Goal: Task Accomplishment & Management: Complete application form

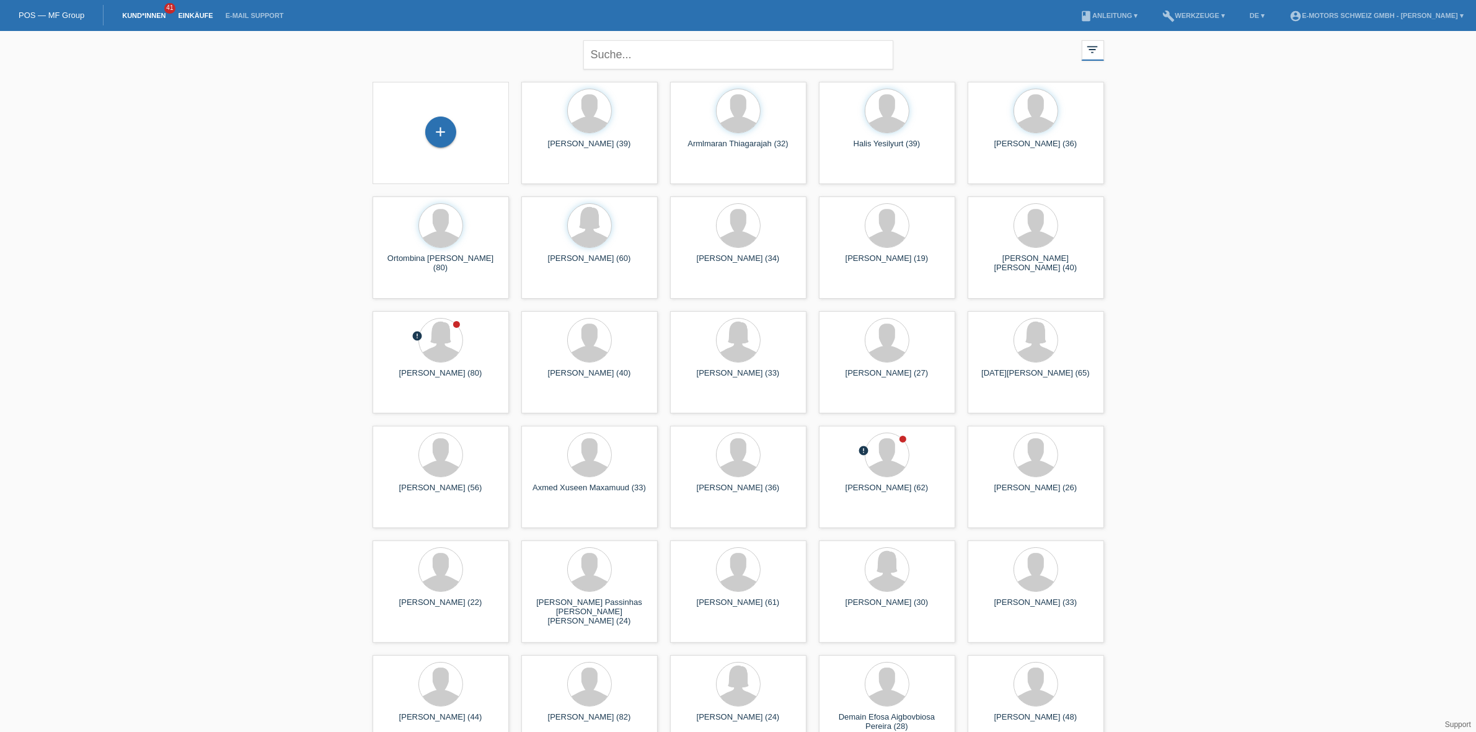
click at [197, 12] on link "Einkäufe" at bounding box center [195, 15] width 47 height 7
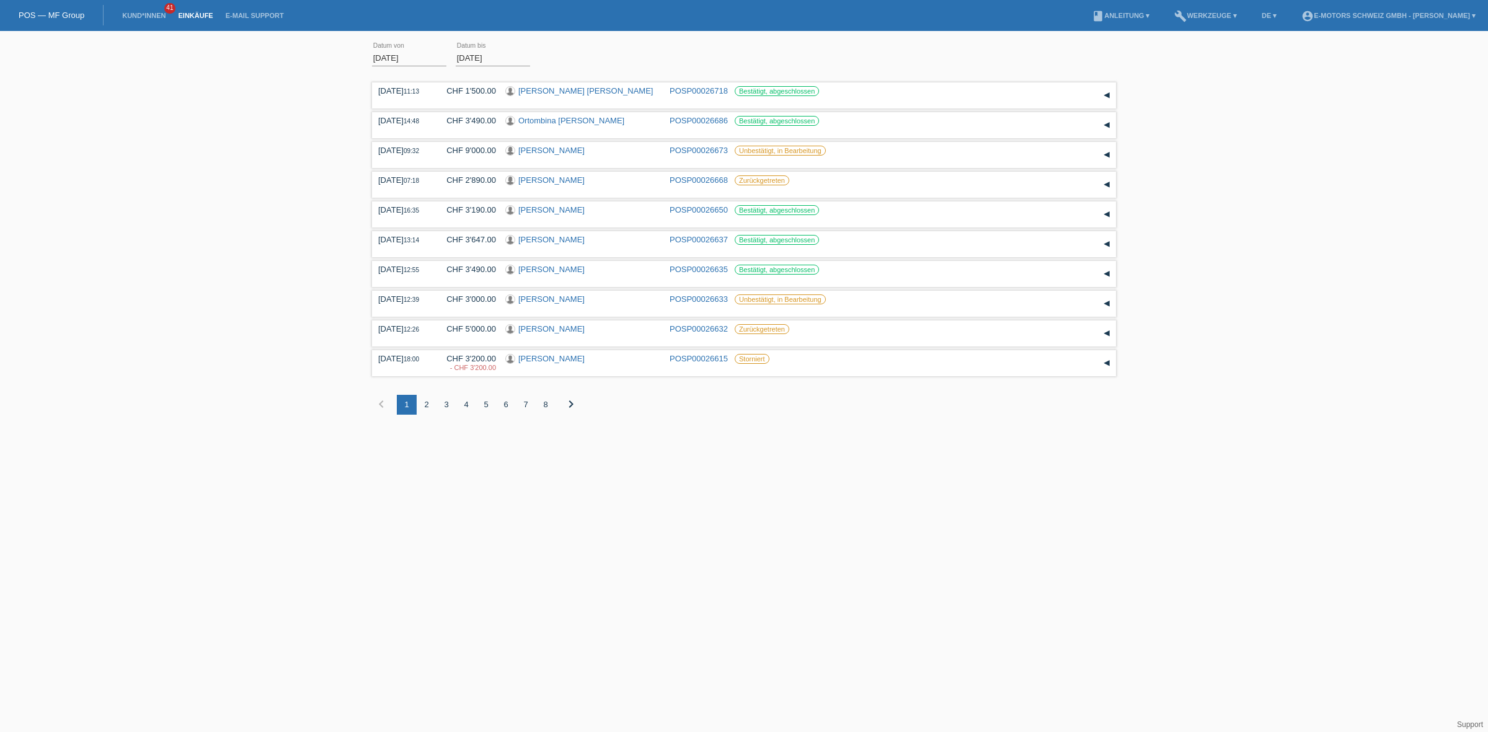
click at [140, 11] on li "Kund*innen 41" at bounding box center [144, 16] width 56 height 32
click at [141, 14] on link "Kund*innen" at bounding box center [144, 15] width 56 height 7
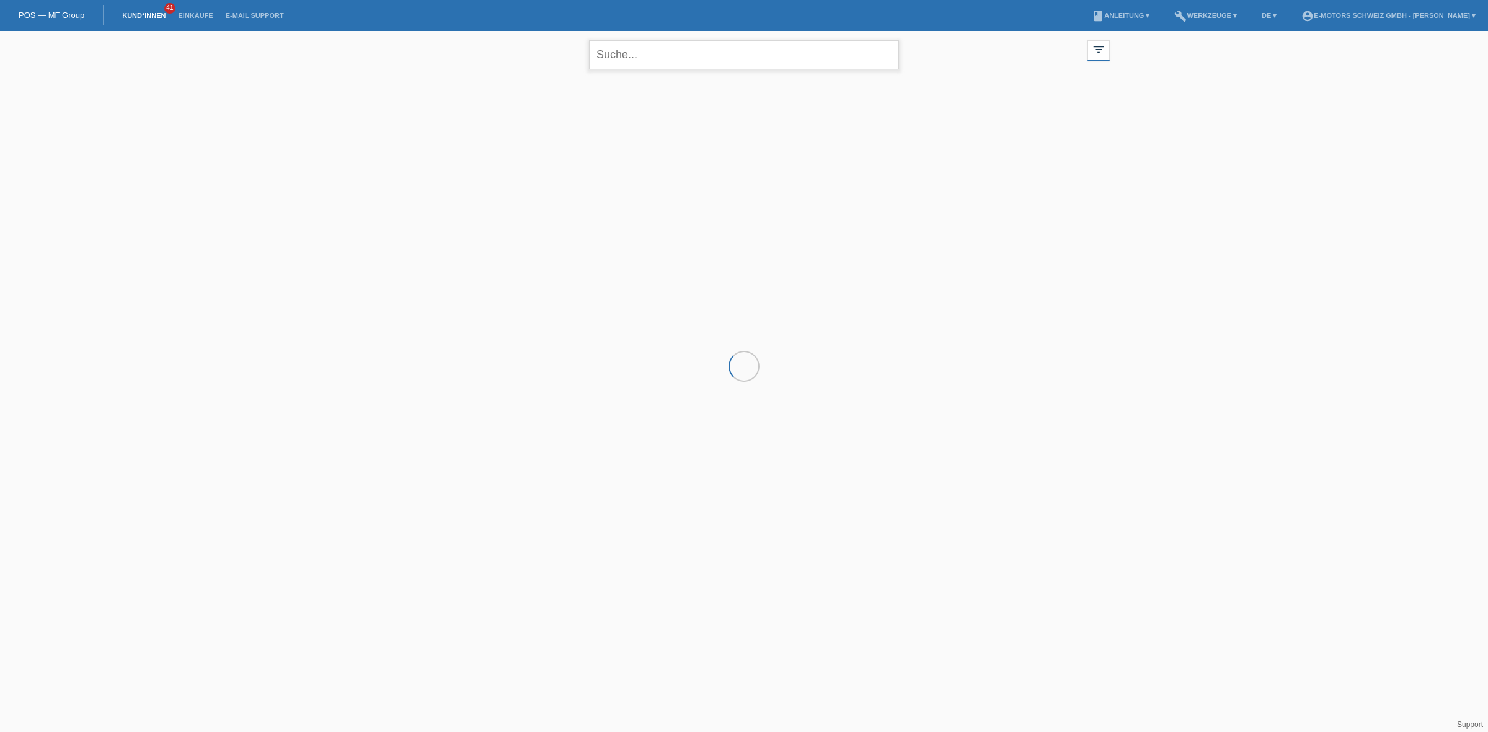
click at [645, 47] on input "text" at bounding box center [744, 54] width 310 height 29
type input "alves"
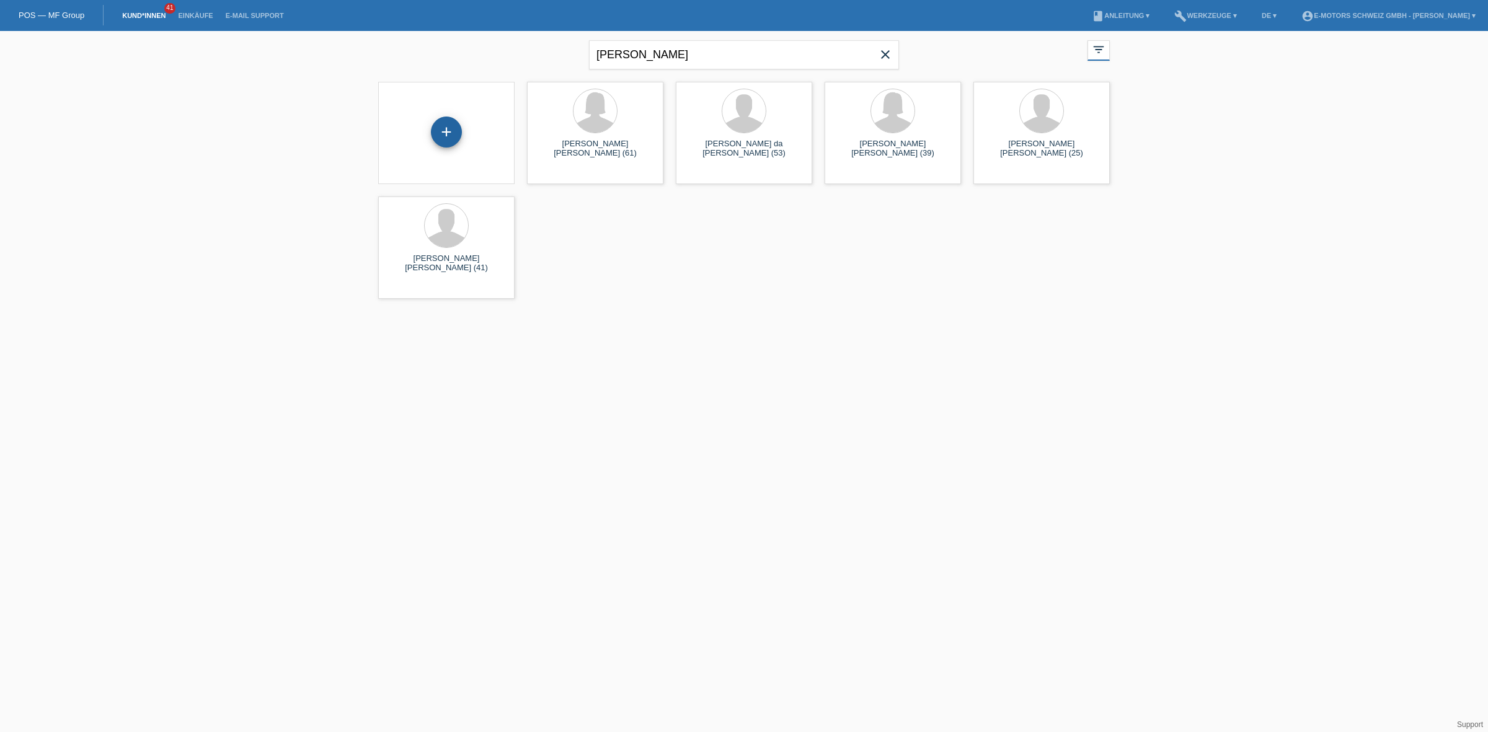
click at [447, 133] on div "+" at bounding box center [446, 132] width 31 height 31
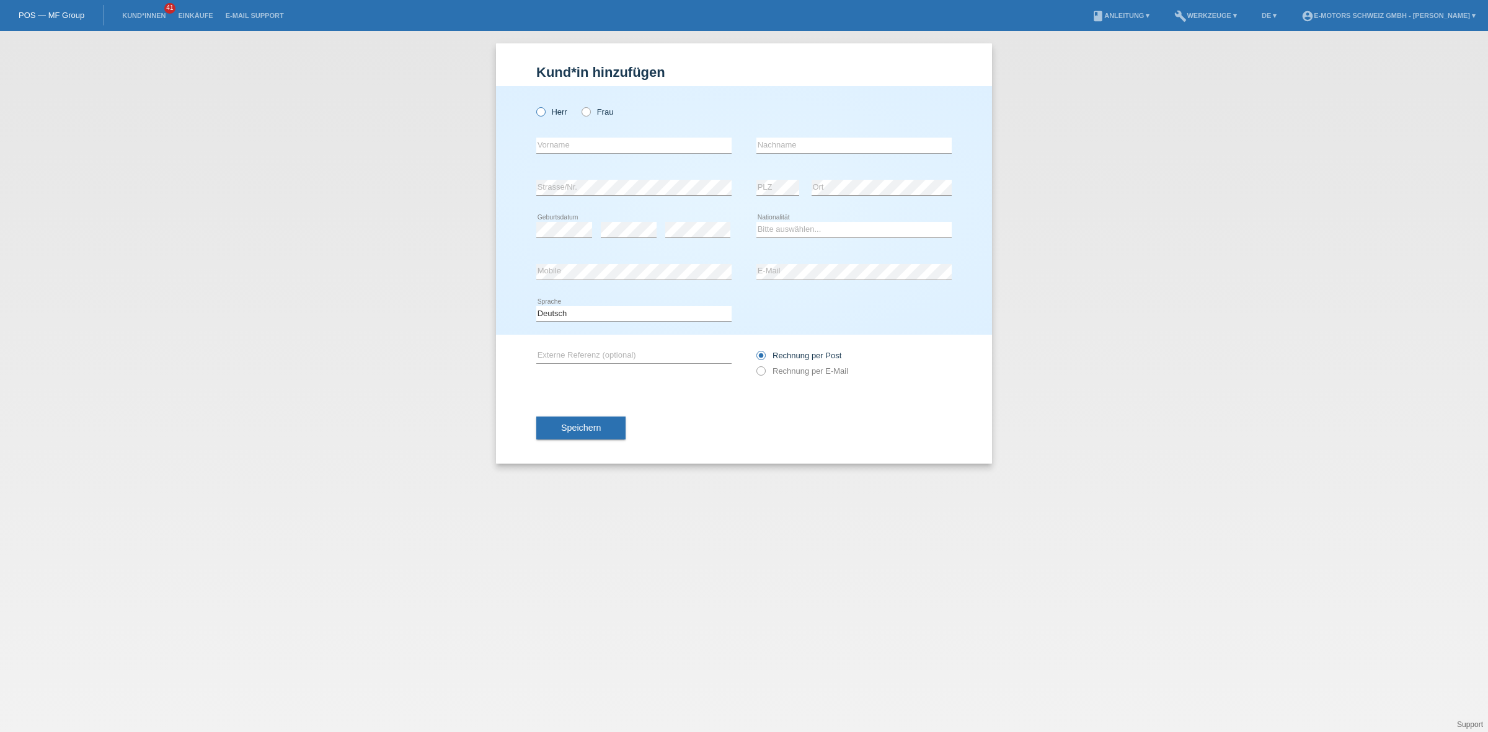
click at [547, 115] on label "Herr" at bounding box center [551, 111] width 31 height 9
click at [544, 115] on input "Herr" at bounding box center [540, 111] width 8 height 8
radio input "true"
click at [856, 234] on select "Bitte auswählen... Schweiz Deutschland Liechtenstein Österreich ------------ Af…" at bounding box center [853, 229] width 195 height 15
select select "PT"
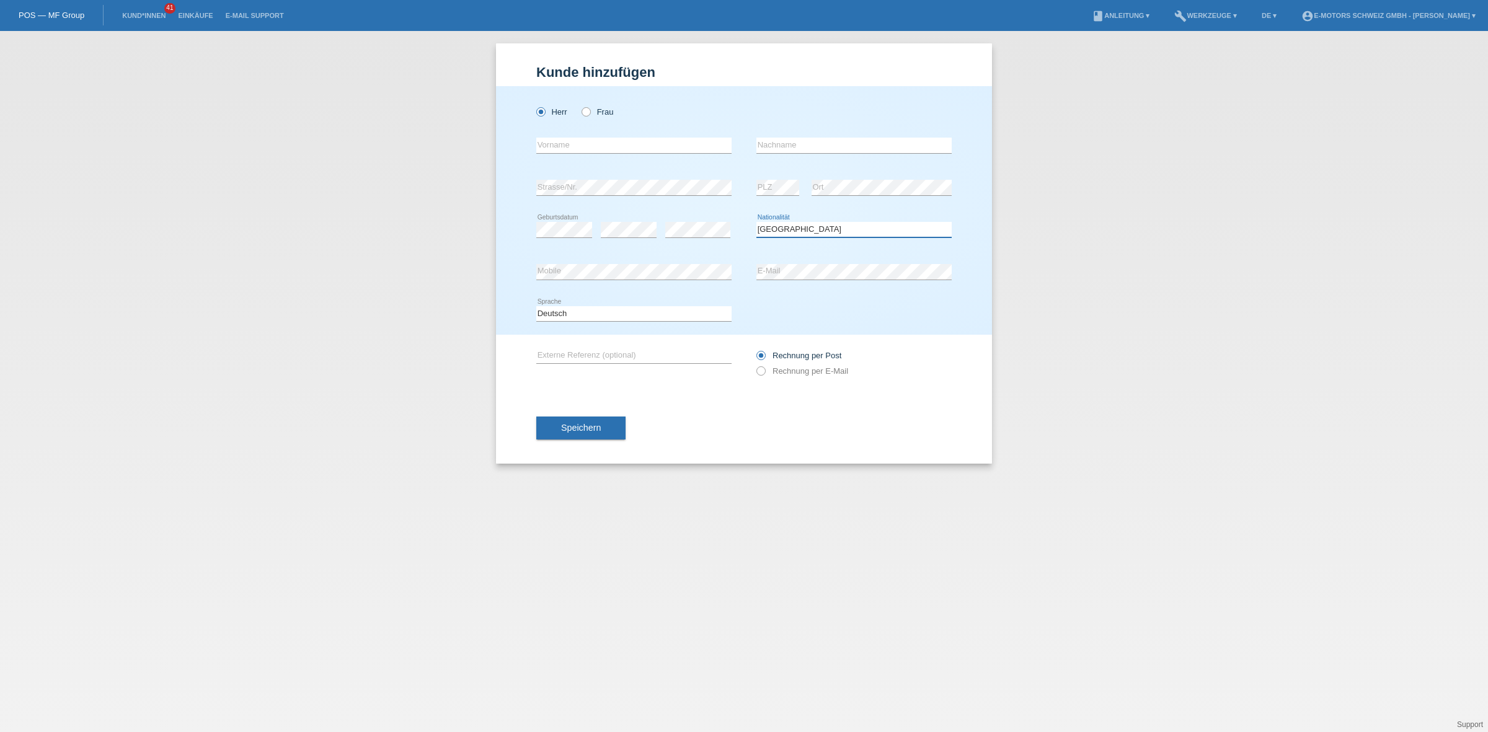
click at [756, 222] on select "Bitte auswählen... Schweiz Deutschland Liechtenstein Österreich ------------ Af…" at bounding box center [853, 229] width 195 height 15
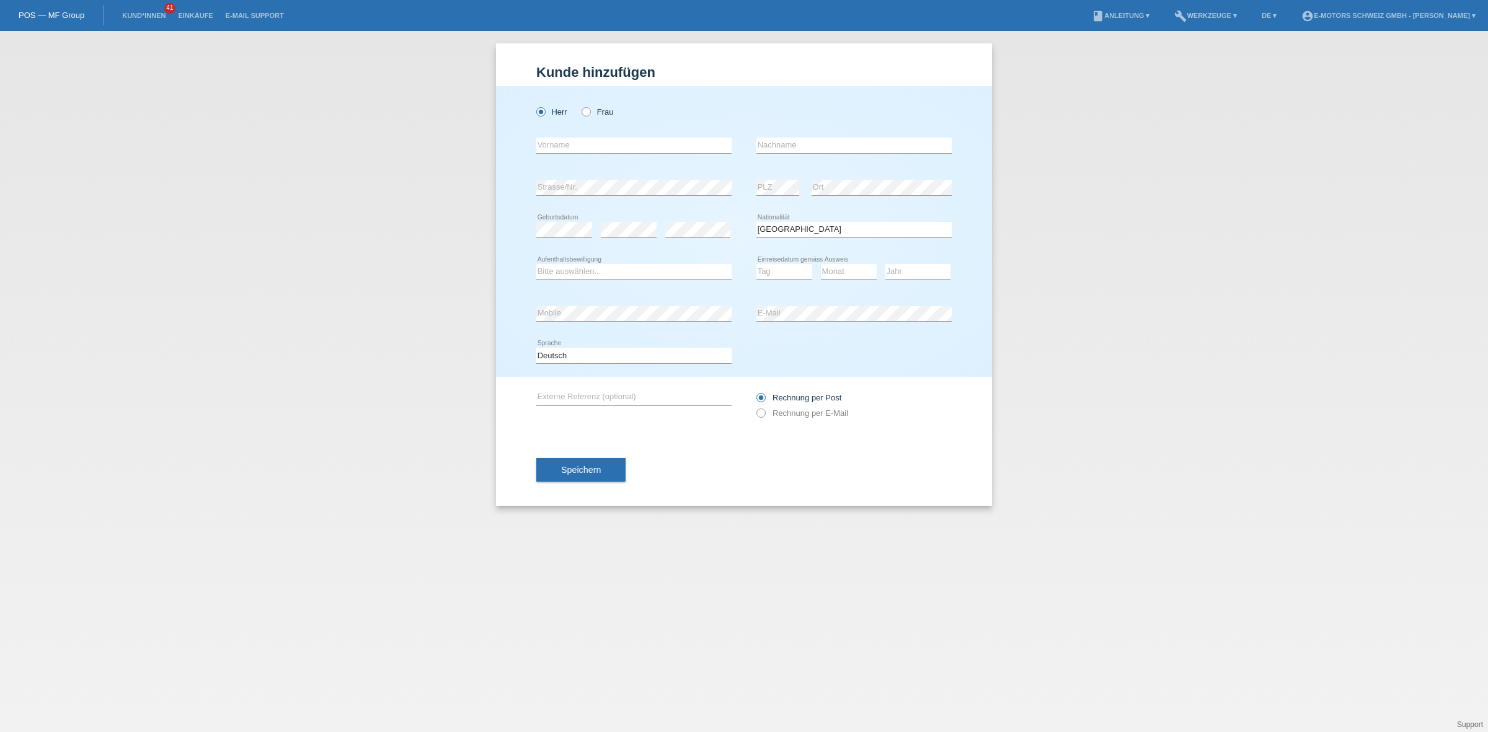
click at [599, 239] on div "error Geburtsdatum error error" at bounding box center [633, 230] width 195 height 42
click at [614, 268] on select "Bitte auswählen... C B B - Flüchtlingsstatus Andere" at bounding box center [633, 271] width 195 height 15
select select "B"
click at [536, 264] on select "Bitte auswählen... C B B - Flüchtlingsstatus Andere" at bounding box center [633, 271] width 195 height 15
click at [786, 264] on select "Tag 01 02 03 04 05 06 07 08 09 10 11" at bounding box center [784, 271] width 56 height 15
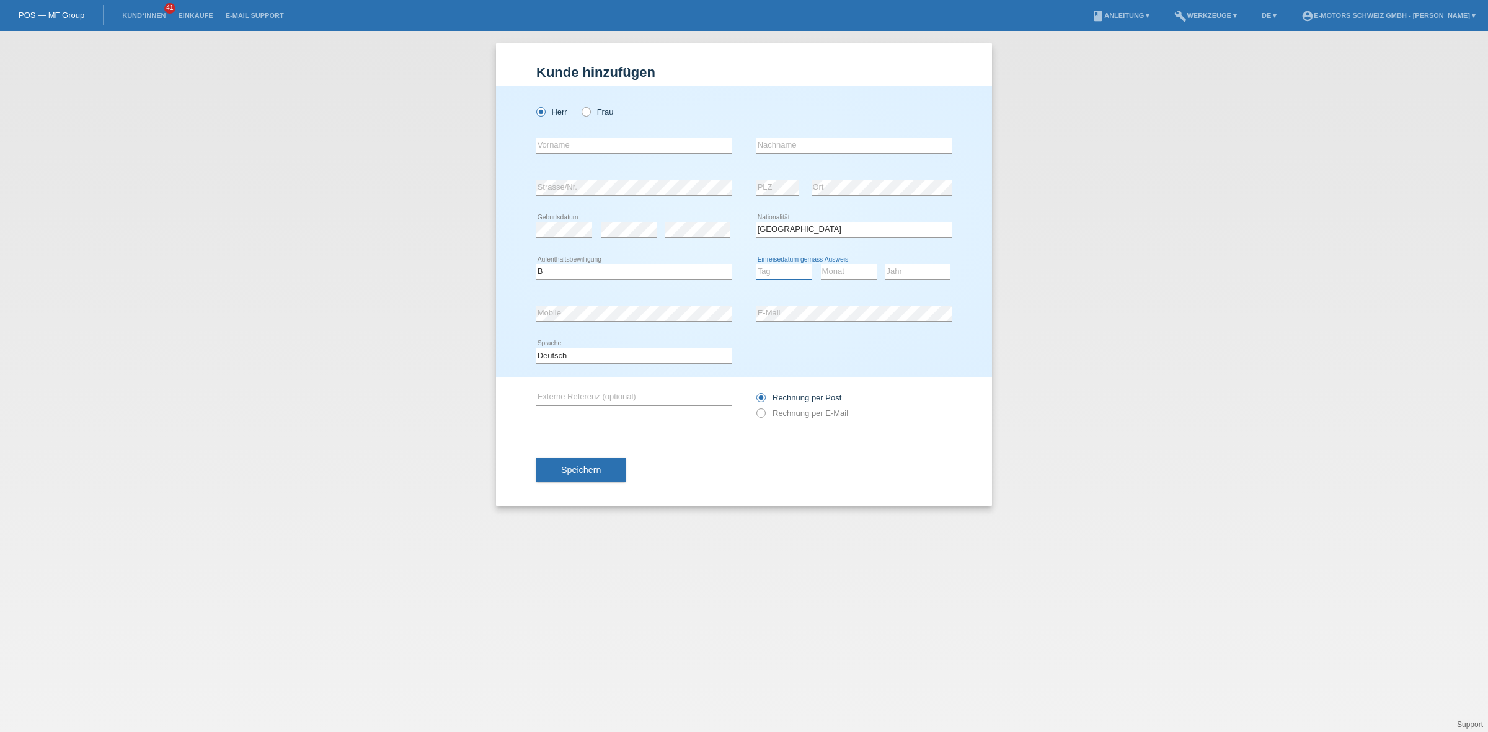
select select "18"
click at [756, 264] on select "Tag 01 02 03 04 05 06 07 08 09 10 11" at bounding box center [784, 271] width 56 height 15
click at [844, 264] on div "Monat 01 02 03 04 05 06 07 08 09 10 11 12 error" at bounding box center [849, 272] width 56 height 42
click at [845, 267] on select "Monat 01 02 03 04 05 06 07 08 09 10 11" at bounding box center [849, 271] width 56 height 15
select select "03"
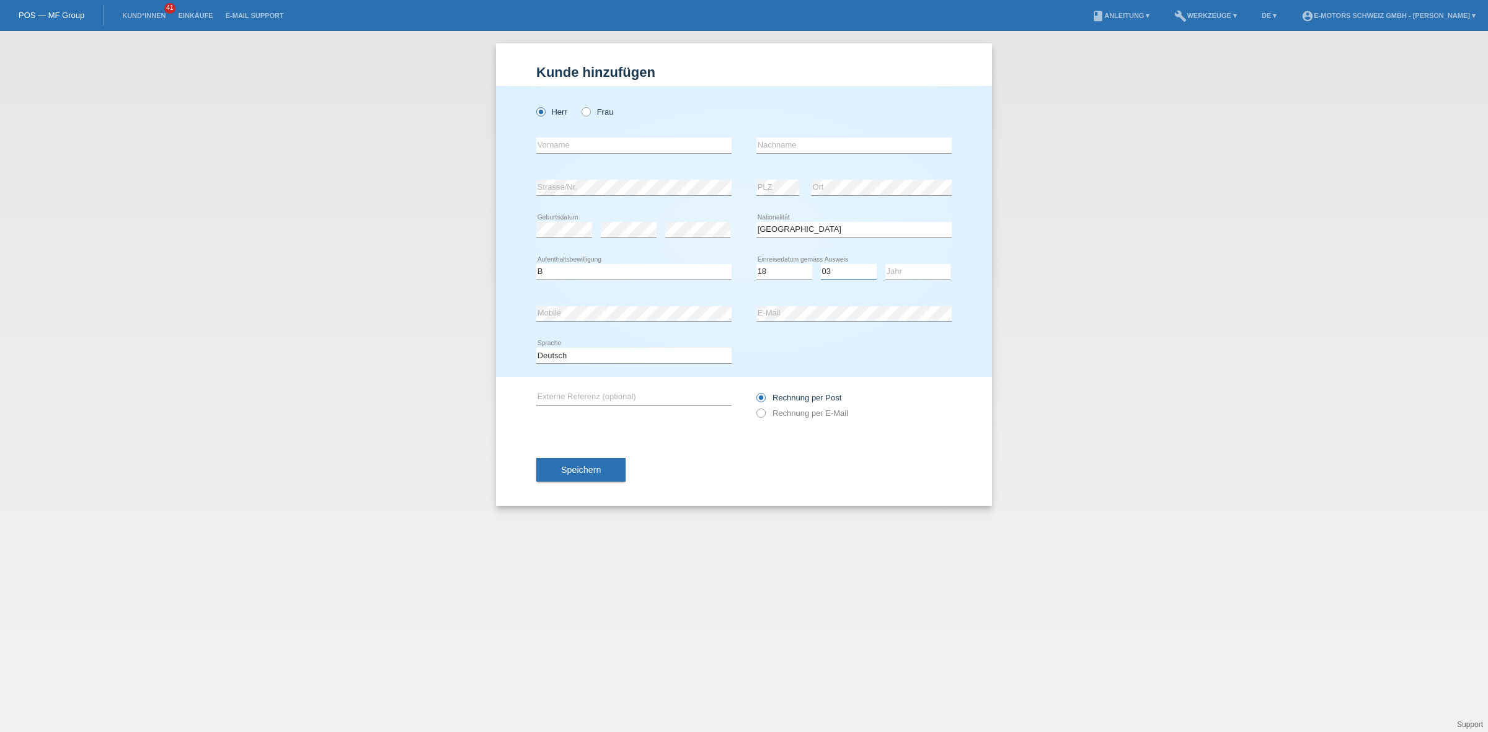
click at [821, 264] on select "Monat 01 02 03 04 05 06 07 08 09 10 11" at bounding box center [849, 271] width 56 height 15
click at [911, 272] on select "Jahr 2025 2024 2023 2022 2021 2020 2019 2018 2017 2016 2015 2014 2013 2012 2011…" at bounding box center [917, 271] width 65 height 15
select select "2013"
click at [885, 264] on select "Jahr 2025 2024 2023 2022 2021 2020 2019 2018 2017 2016 2015 2014 2013 2012 2011…" at bounding box center [917, 271] width 65 height 15
click at [518, 316] on div "Herr Frau error Vorname error" at bounding box center [744, 231] width 496 height 291
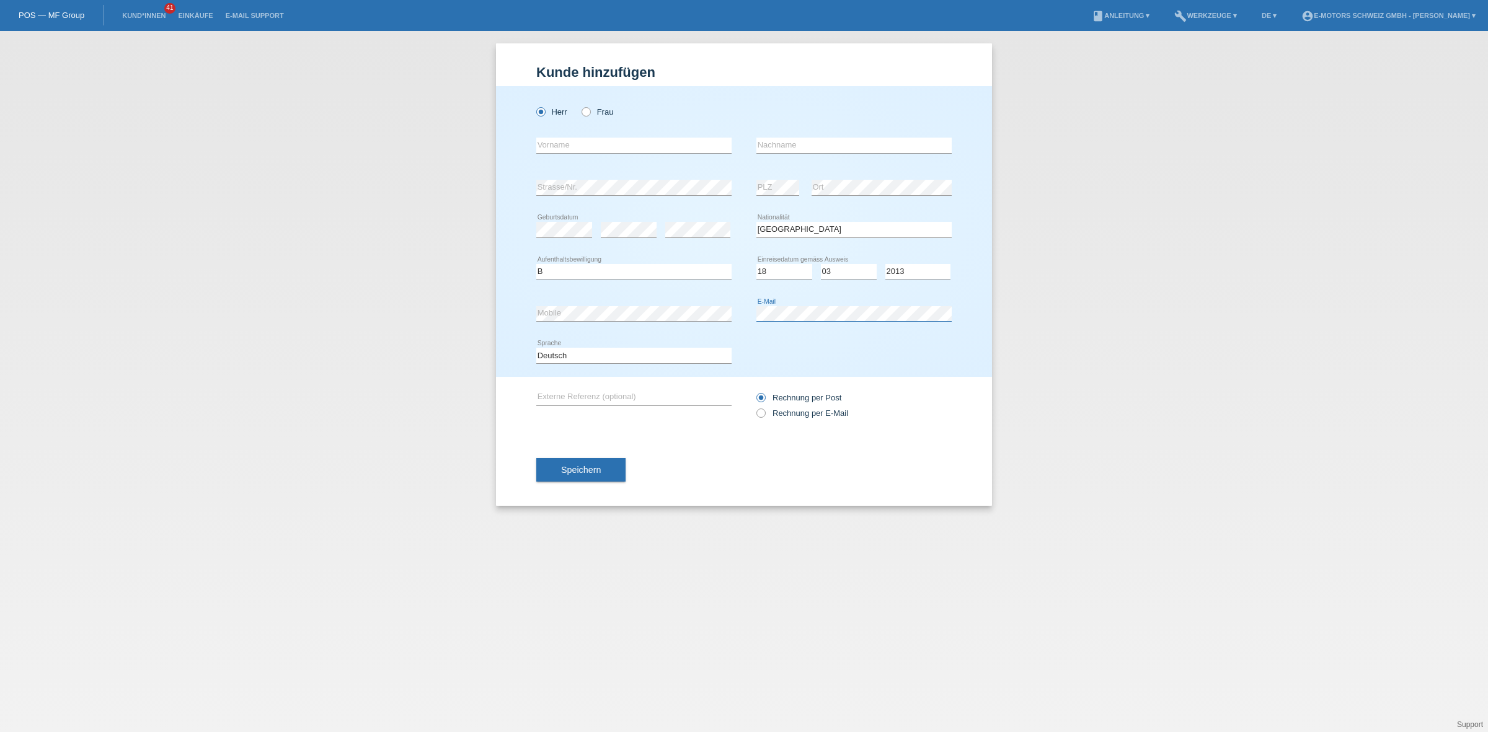
click at [745, 315] on div "error Mobile error E-Mail" at bounding box center [743, 314] width 415 height 42
click at [603, 195] on icon at bounding box center [633, 195] width 195 height 1
click at [634, 140] on input "text" at bounding box center [633, 146] width 195 height 16
type input "Joao Paulo"
type input "Alves da cunha"
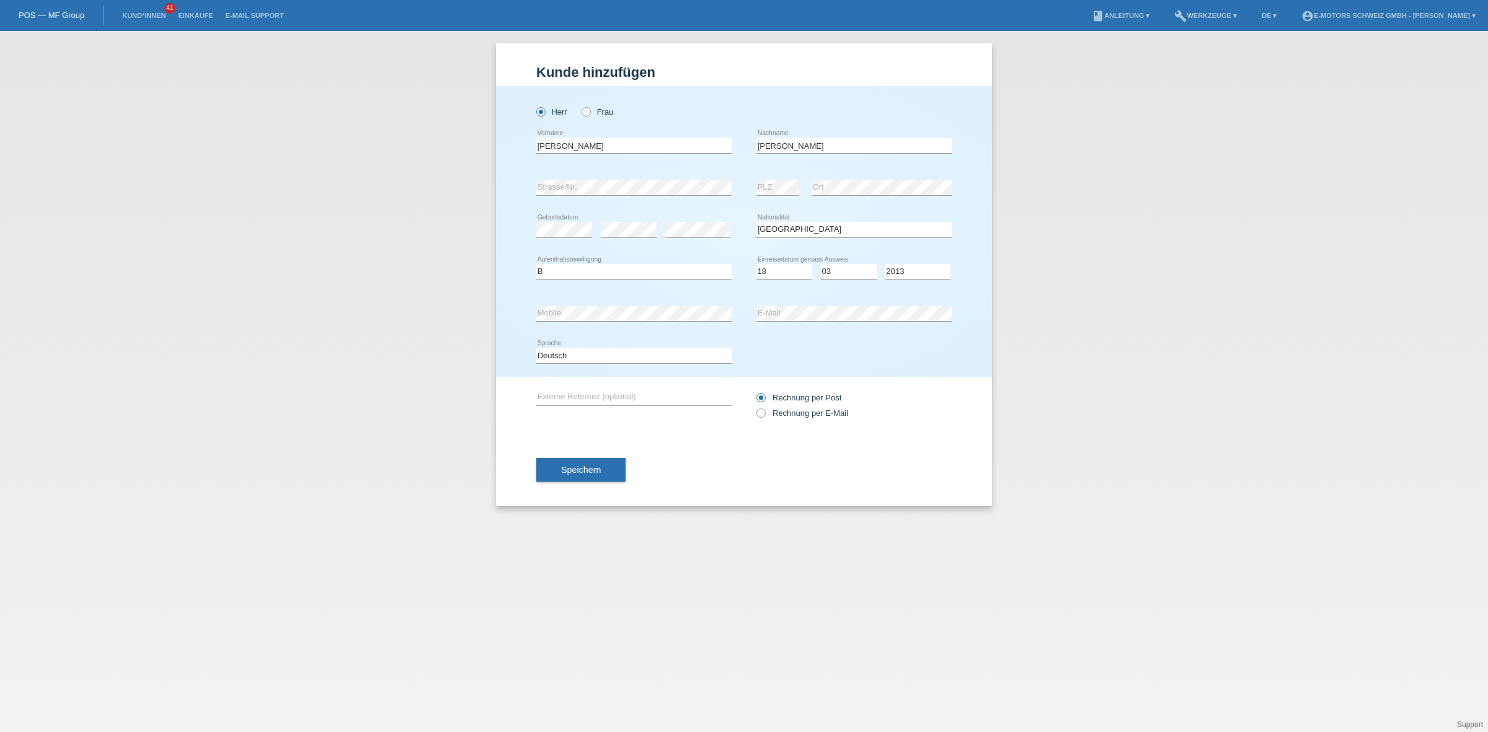
click at [590, 467] on span "Speichern" at bounding box center [581, 470] width 40 height 10
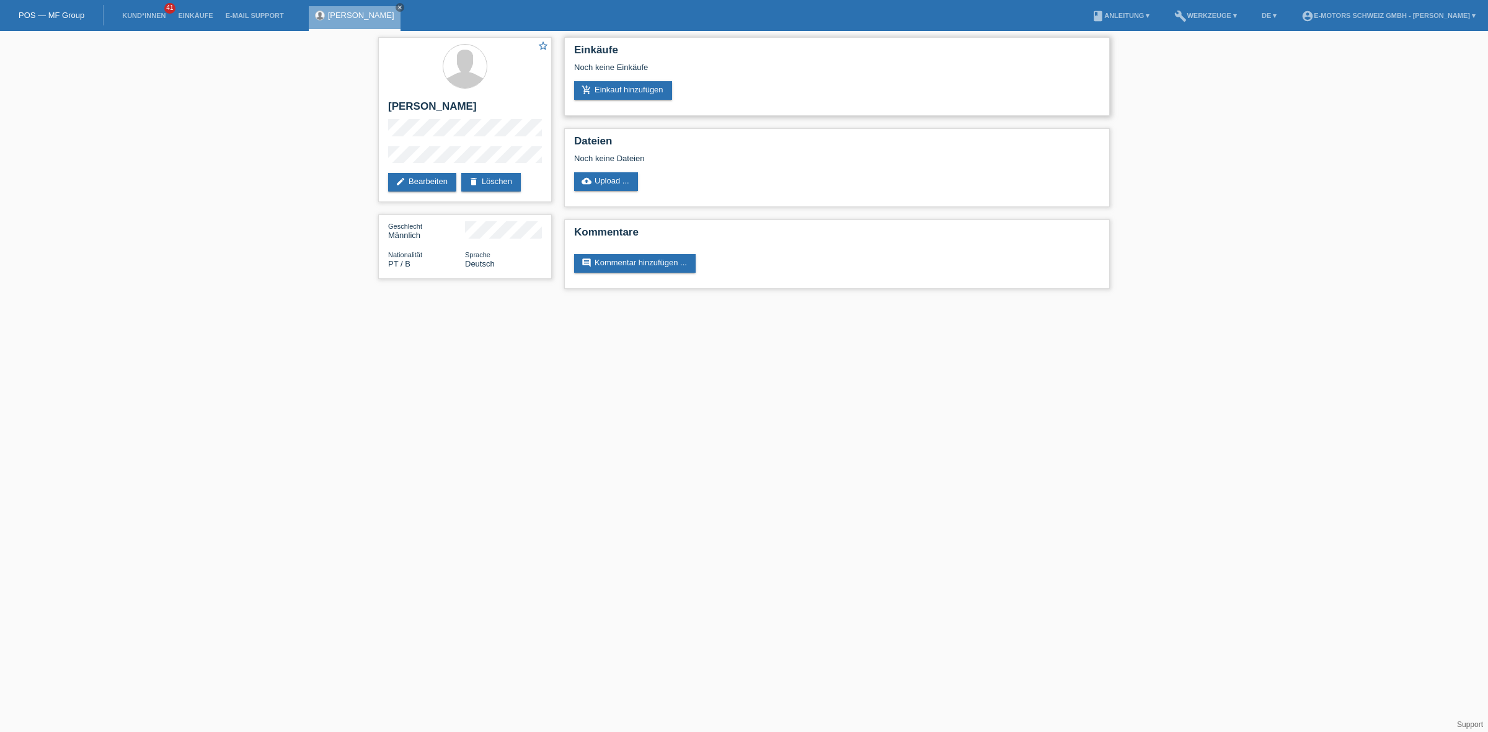
click at [603, 74] on div "Noch keine Einkäufe" at bounding box center [837, 72] width 526 height 19
click at [596, 85] on link "add_shopping_cart Einkauf hinzufügen" at bounding box center [623, 90] width 98 height 19
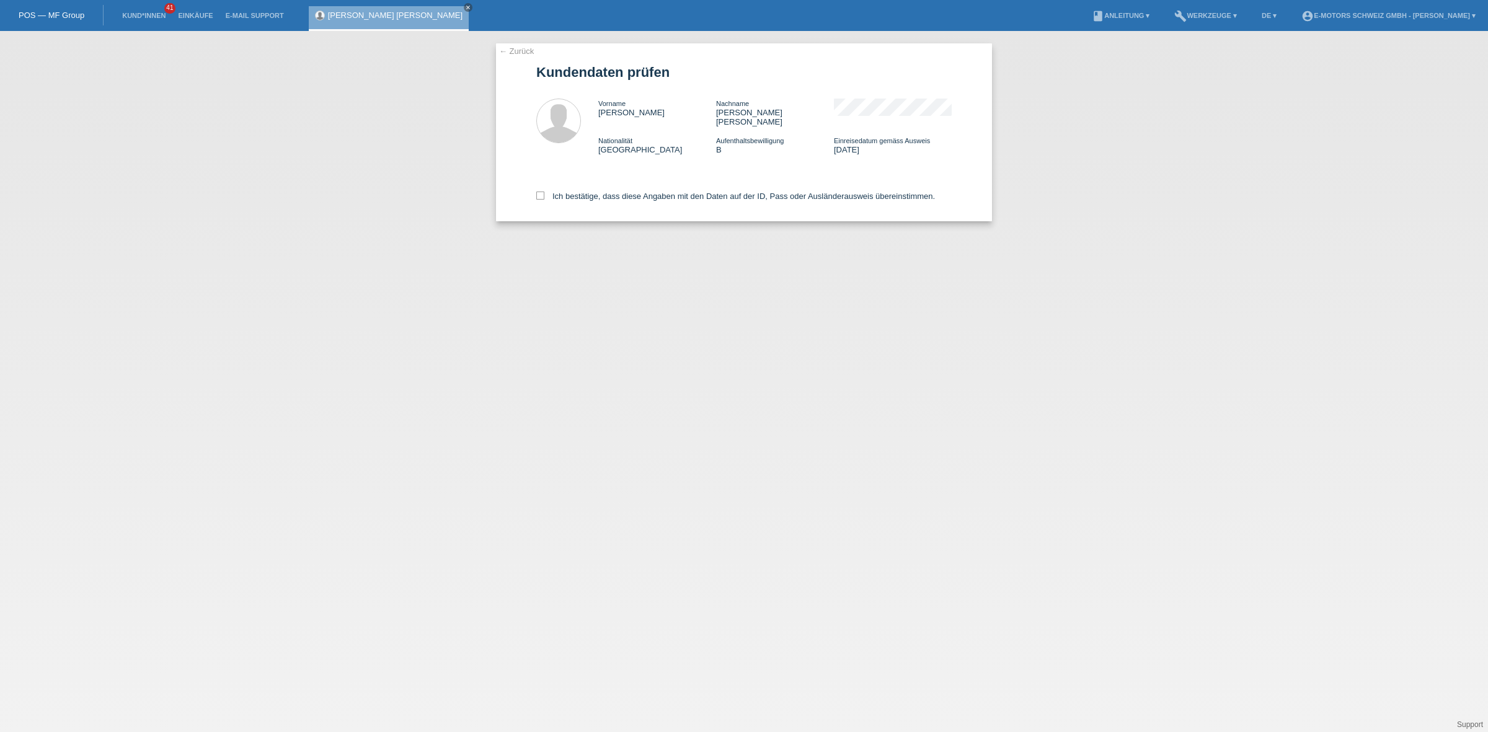
click at [569, 193] on div "Ich bestätige, dass diese Angaben mit den Daten auf der ID, Pass oder Ausländer…" at bounding box center [743, 194] width 415 height 55
click at [564, 192] on label "Ich bestätige, dass diese Angaben mit den Daten auf der ID, Pass oder Ausländer…" at bounding box center [735, 196] width 399 height 9
click at [544, 192] on input "Ich bestätige, dass diese Angaben mit den Daten auf der ID, Pass oder Ausländer…" at bounding box center [540, 196] width 8 height 8
checkbox input "true"
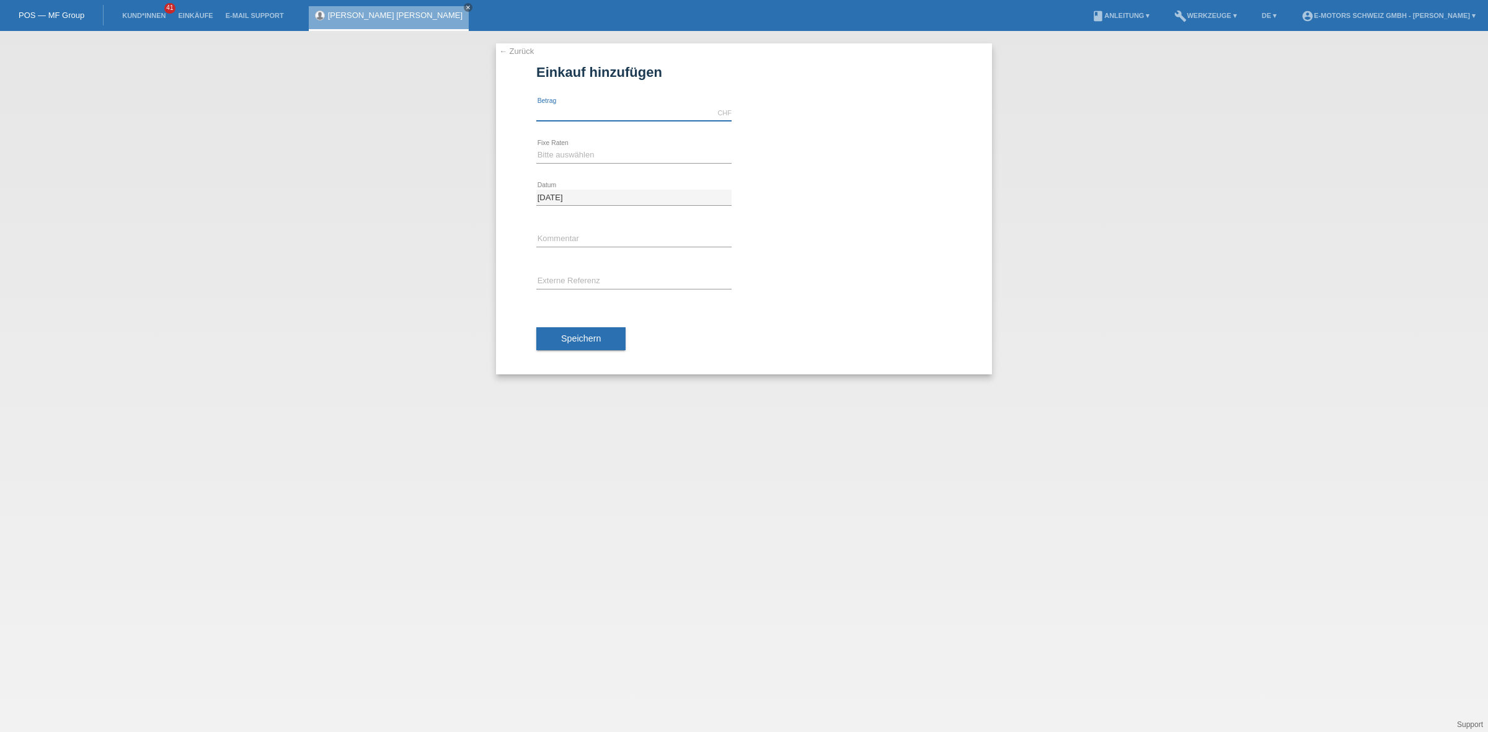
drag, startPoint x: 574, startPoint y: 109, endPoint x: 574, endPoint y: 118, distance: 9.3
click at [574, 109] on input "text" at bounding box center [633, 113] width 195 height 16
type input "9000.00"
drag, startPoint x: 561, startPoint y: 156, endPoint x: 565, endPoint y: 162, distance: 7.1
click at [561, 156] on select "Bitte auswählen 12 Raten 24 Raten 36 Raten 48 Raten" at bounding box center [633, 155] width 195 height 15
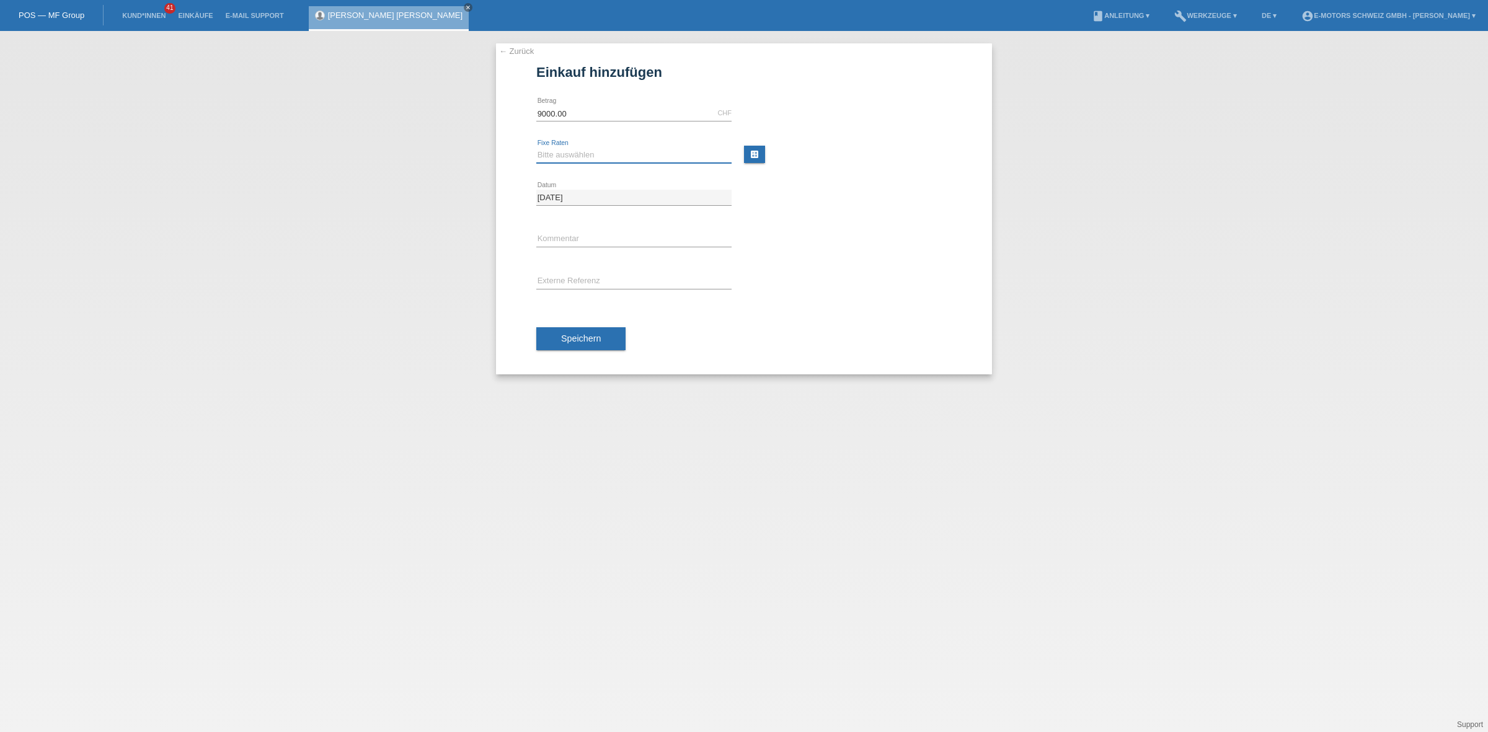
select select "213"
click at [536, 148] on select "Bitte auswählen 12 Raten 24 Raten 36 Raten 48 Raten" at bounding box center [633, 155] width 195 height 15
click at [569, 327] on button "Speichern" at bounding box center [580, 339] width 89 height 24
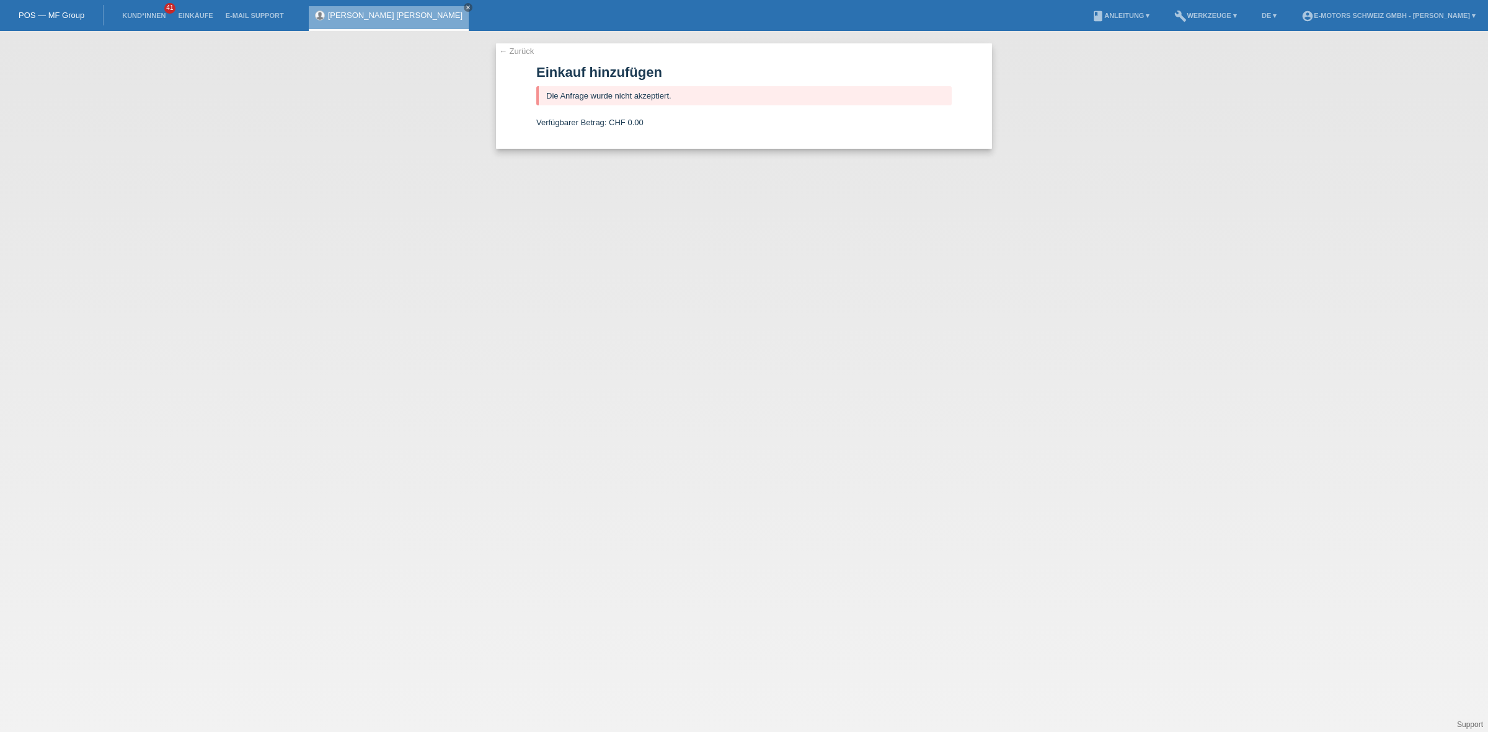
click at [355, 13] on link "[PERSON_NAME]" at bounding box center [395, 15] width 135 height 9
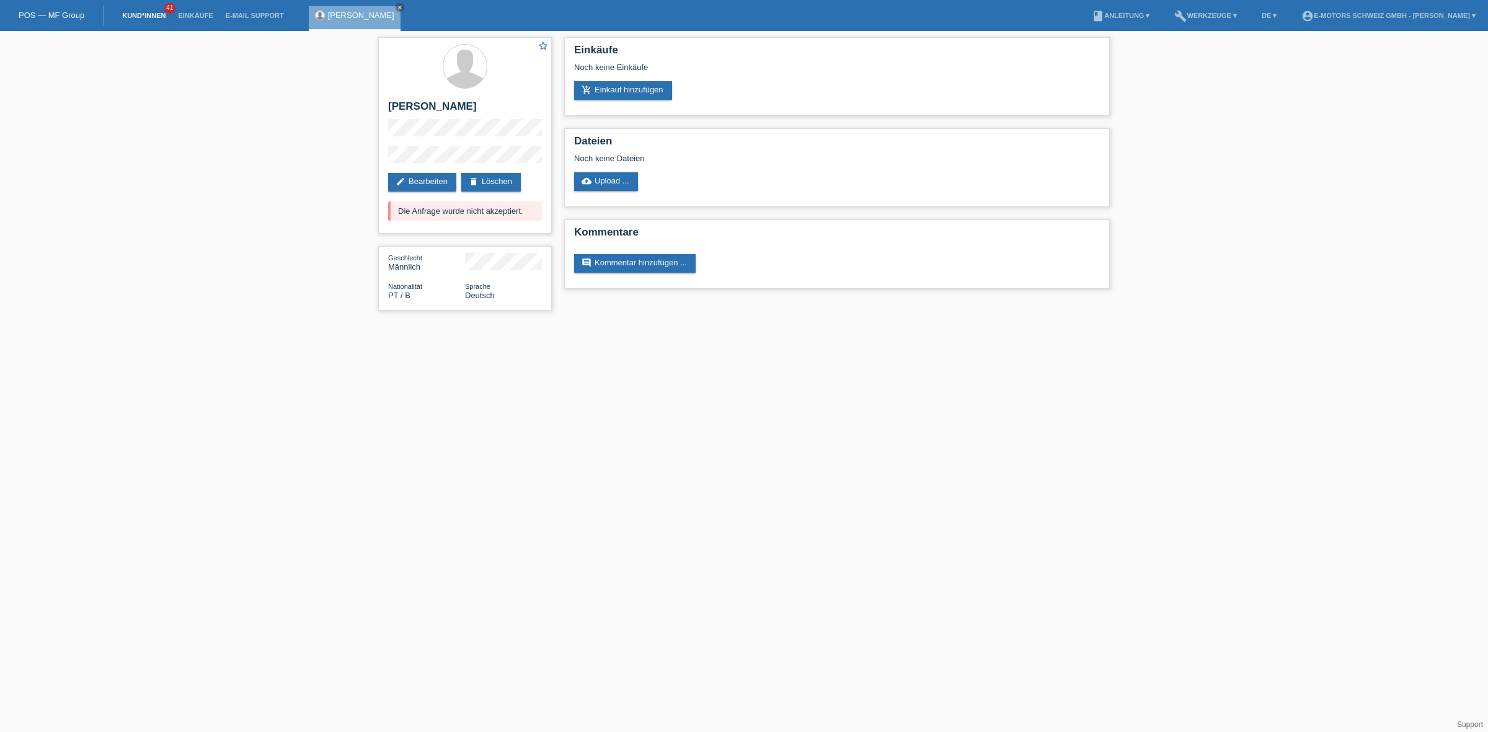
click at [128, 16] on link "Kund*innen" at bounding box center [144, 15] width 56 height 7
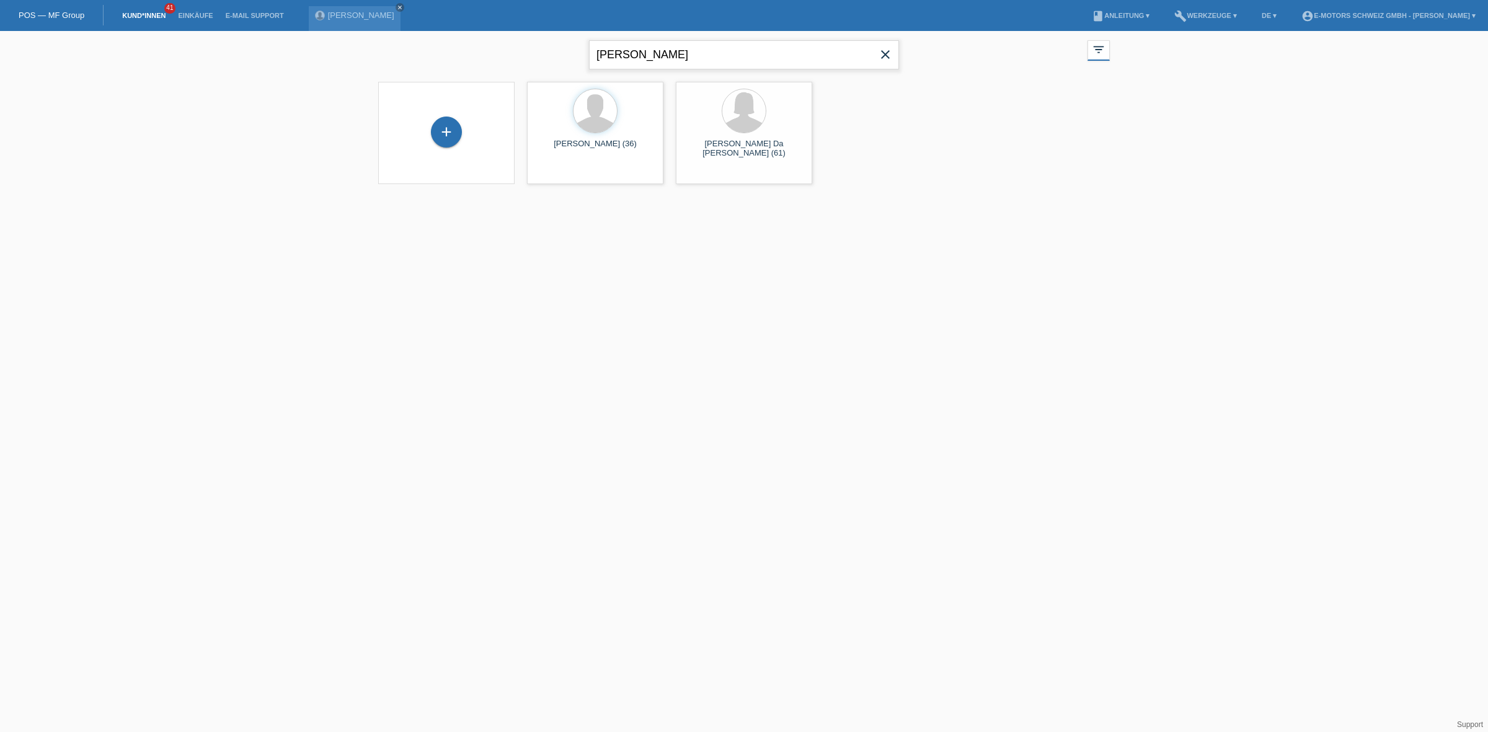
drag, startPoint x: 649, startPoint y: 56, endPoint x: 529, endPoint y: 51, distance: 119.8
click at [529, 51] on div "[PERSON_NAME] close filter_list view_module Alle Kund*innen anzeigen star Marki…" at bounding box center [744, 53] width 744 height 45
type input "nappi"
click at [456, 143] on div "+" at bounding box center [446, 138] width 31 height 31
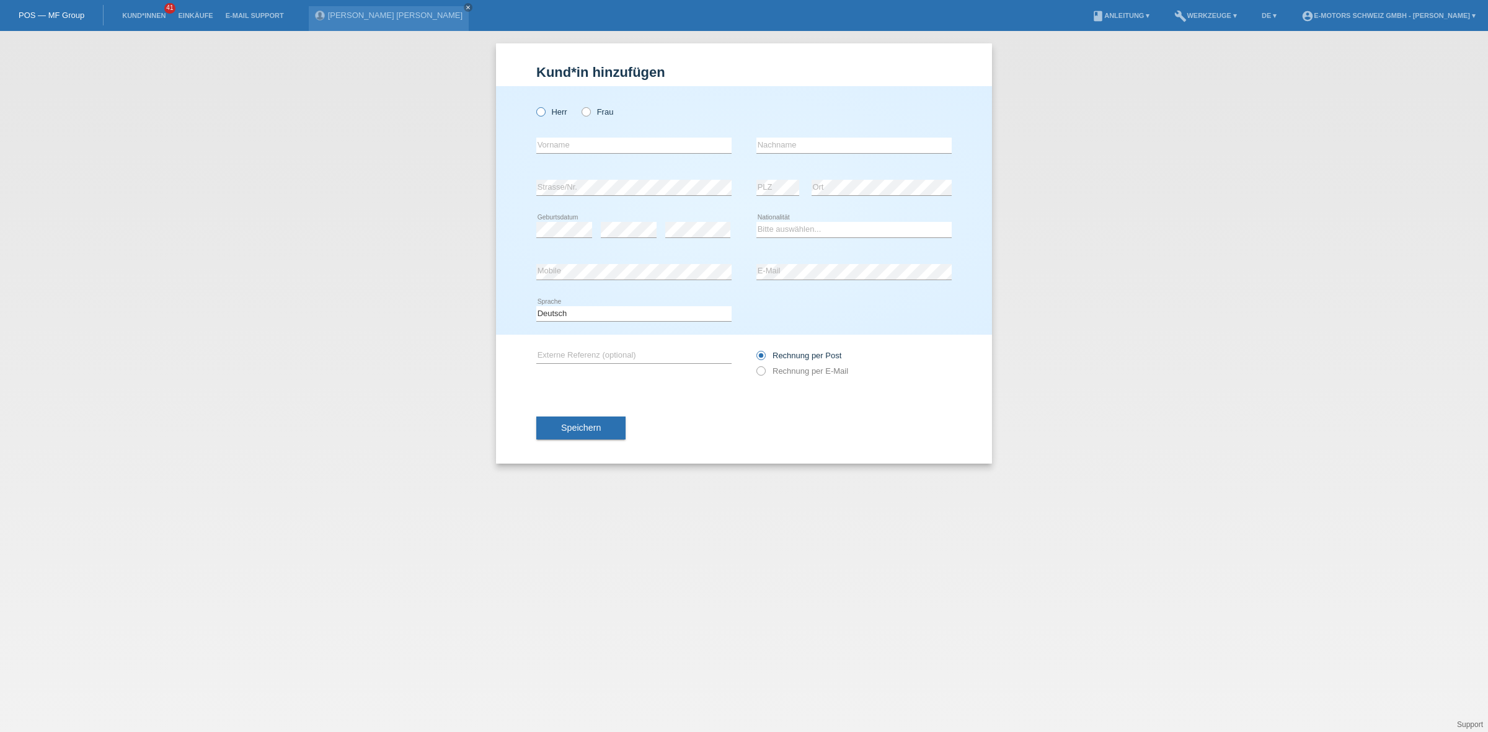
click at [552, 113] on label "Herr" at bounding box center [551, 111] width 31 height 9
click at [544, 113] on input "Herr" at bounding box center [540, 111] width 8 height 8
radio input "true"
click at [559, 146] on input "text" at bounding box center [633, 146] width 195 height 16
type input "[PERSON_NAME]"
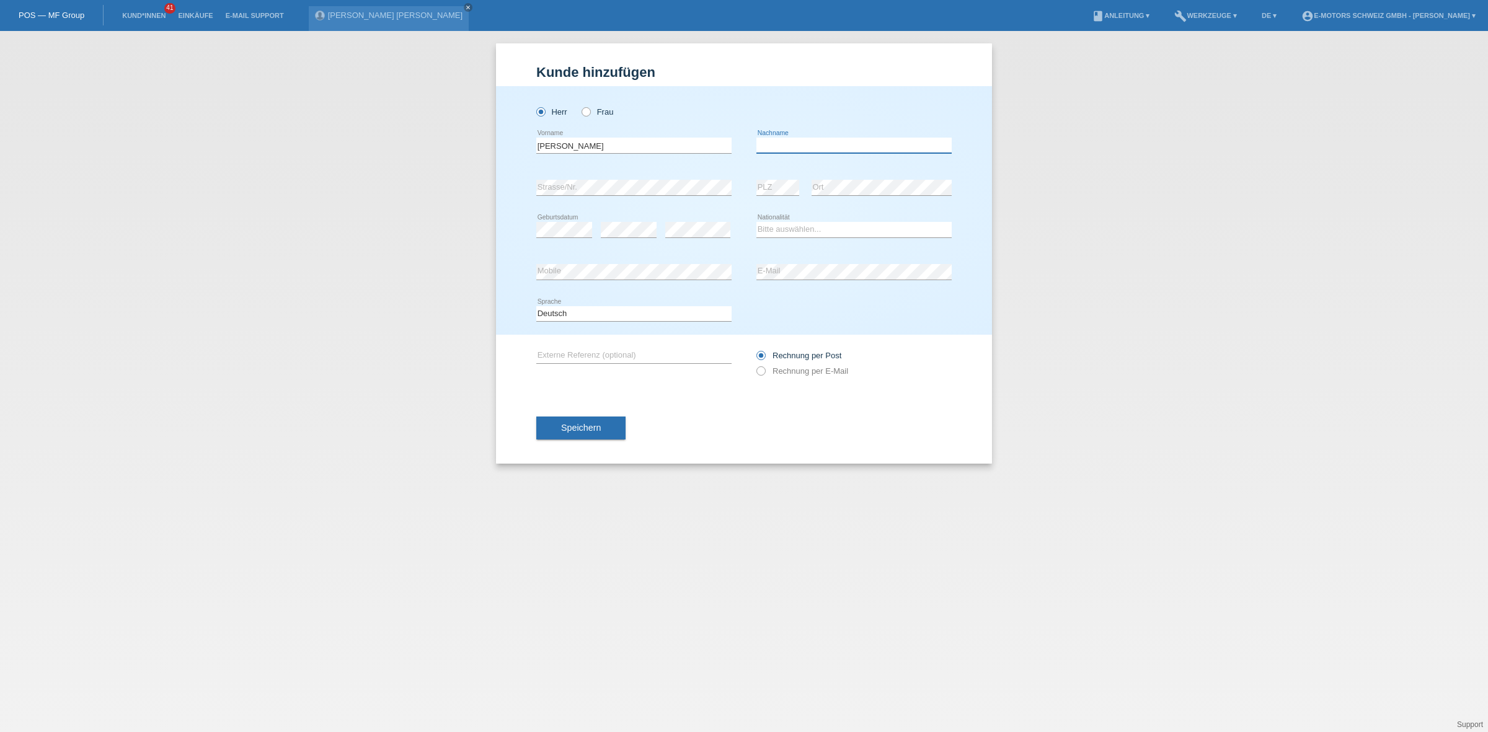
click at [786, 144] on input "text" at bounding box center [853, 146] width 195 height 16
type input "Nappi"
drag, startPoint x: 896, startPoint y: 220, endPoint x: 907, endPoint y: 199, distance: 23.9
click at [906, 199] on div "Herr Frau Carmine error Vorname C" at bounding box center [744, 210] width 496 height 249
click at [911, 224] on select "Bitte auswählen... Schweiz Deutschland Liechtenstein Österreich ------------ Af…" at bounding box center [853, 229] width 195 height 15
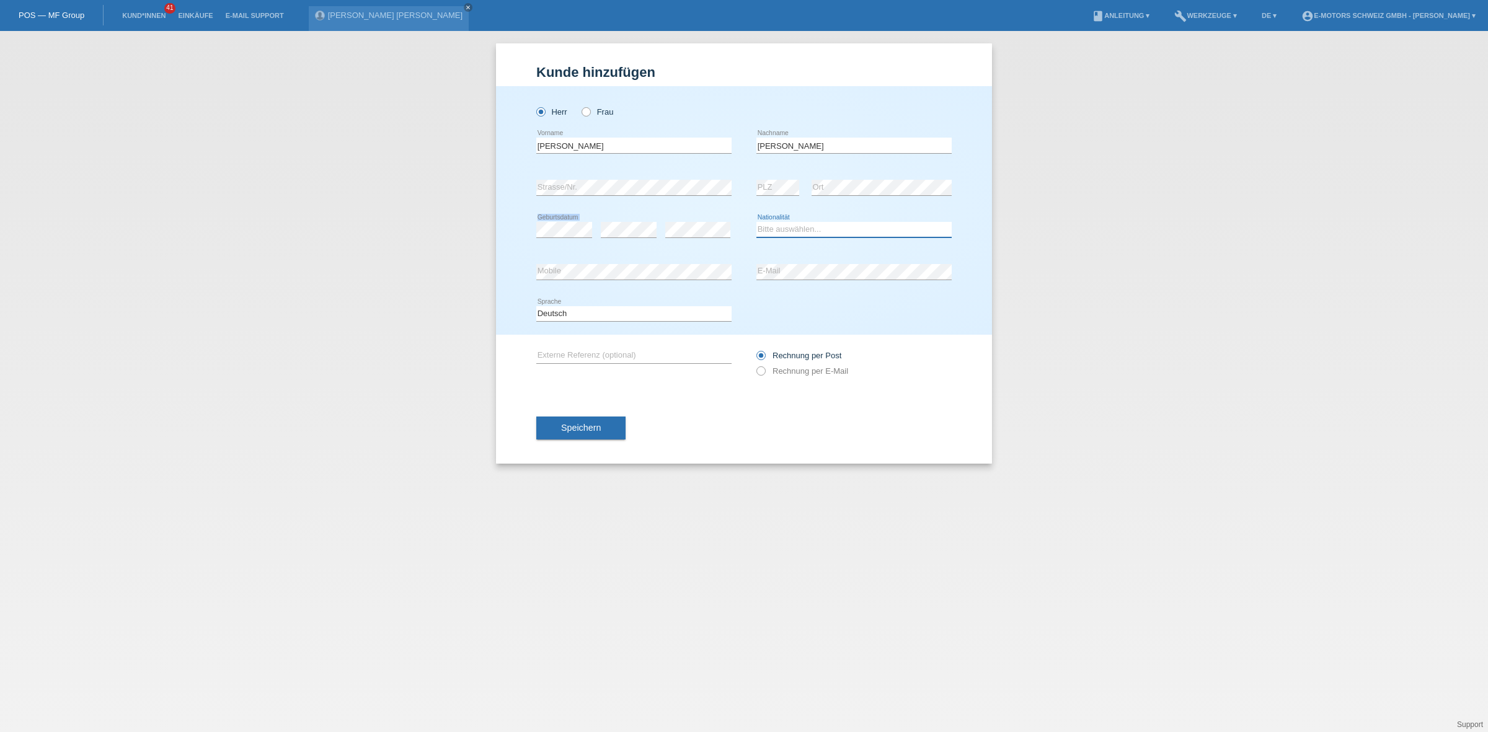
select select "IT"
click at [756, 222] on select "Bitte auswählen... Schweiz Deutschland Liechtenstein Österreich ------------ Af…" at bounding box center [853, 229] width 195 height 15
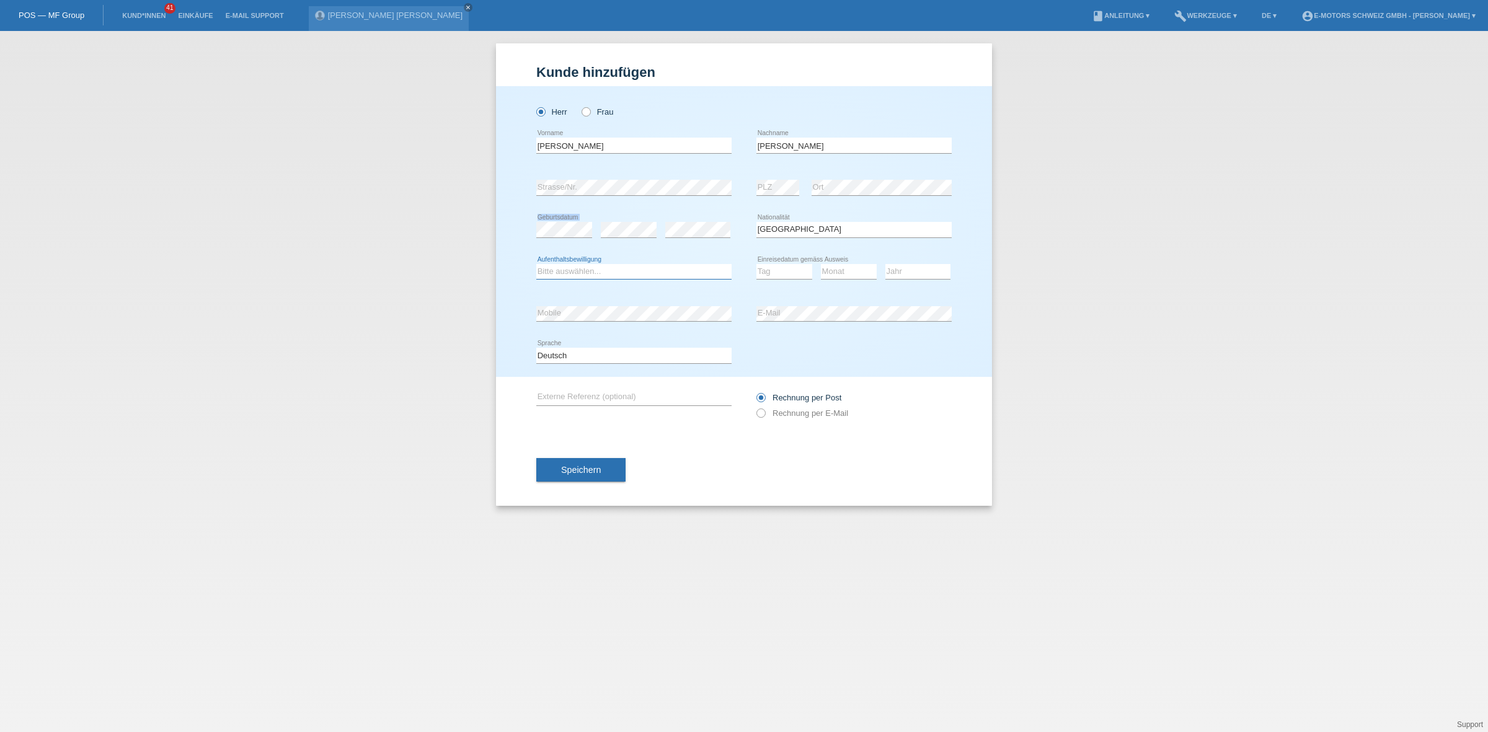
click at [622, 272] on select "Bitte auswählen... C B B - Flüchtlingsstatus Andere" at bounding box center [633, 271] width 195 height 15
select select "C"
click at [536, 264] on select "Bitte auswählen... C B B - Flüchtlingsstatus Andere" at bounding box center [633, 271] width 195 height 15
click at [598, 205] on div "error Strasse/Nr." at bounding box center [633, 188] width 195 height 42
drag, startPoint x: 800, startPoint y: 268, endPoint x: 801, endPoint y: 278, distance: 10.0
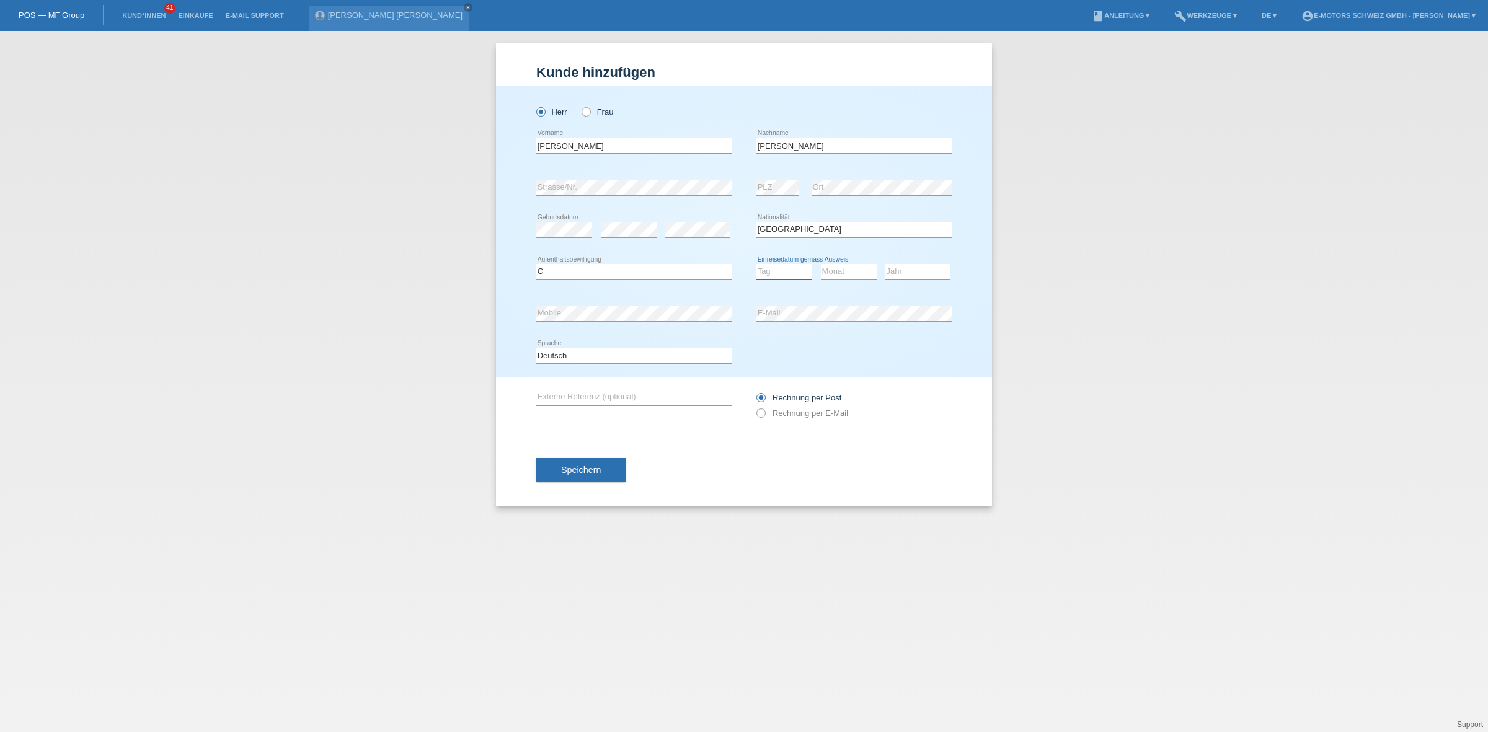
click at [800, 268] on select "Tag 01 02 03 04 05 06 07 08 09 10 11" at bounding box center [784, 271] width 56 height 15
select select "01"
click at [756, 264] on select "Tag 01 02 03 04 05 06 07 08 09 10 11" at bounding box center [784, 271] width 56 height 15
click at [848, 270] on select "Monat 01 02 03 04 05 06 07 08 09 10 11" at bounding box center [849, 271] width 56 height 15
select select "03"
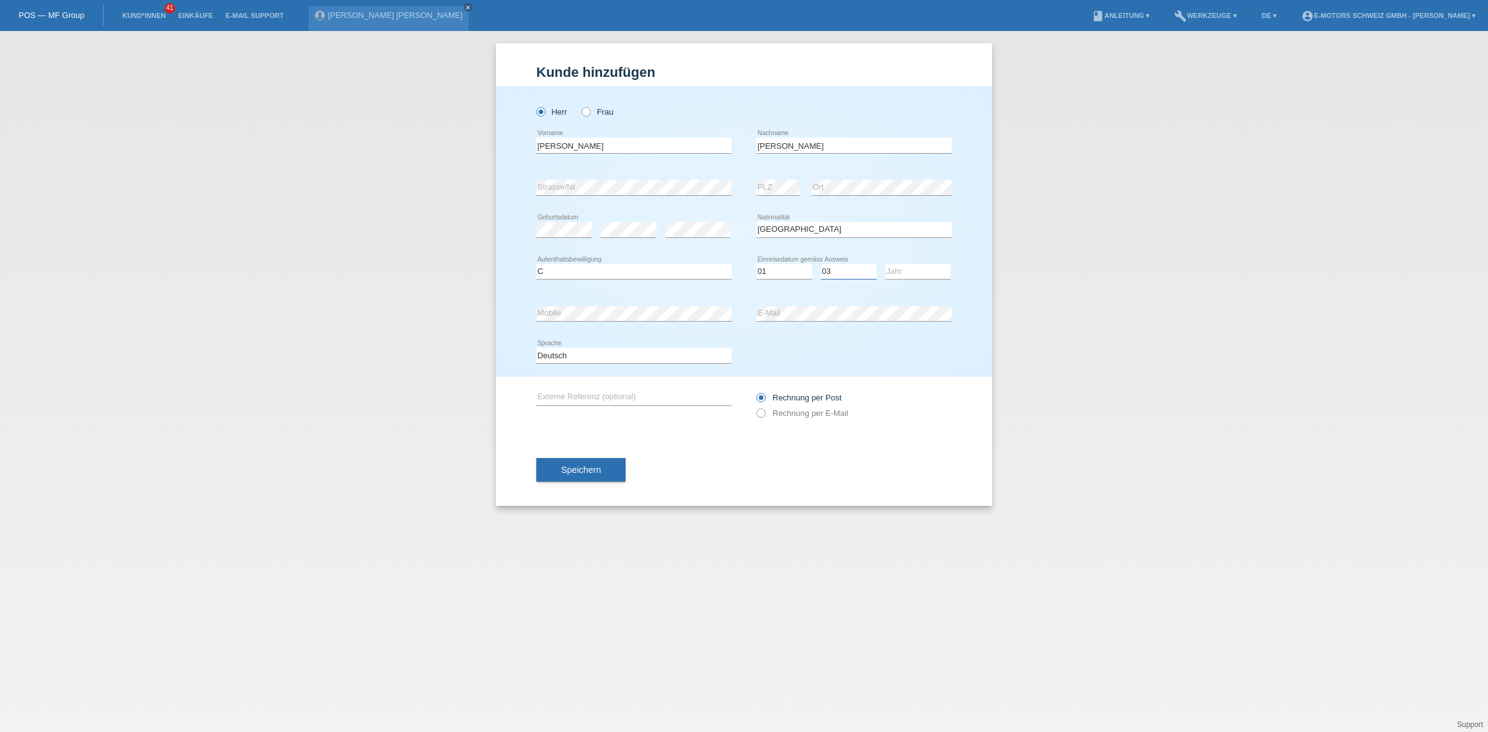
click at [821, 264] on select "Monat 01 02 03 04 05 06 07 08 09 10 11" at bounding box center [849, 271] width 56 height 15
click at [897, 272] on select "Jahr 2025 2024 2023 2022 2021 2020 2019 2018 2017 2016 2015 2014 2013 2012 2011…" at bounding box center [917, 271] width 65 height 15
select select "1984"
click at [885, 264] on select "Jahr 2025 2024 2023 2022 2021 2020 2019 2018 2017 2016 2015 2014 2013 2012 2011…" at bounding box center [917, 271] width 65 height 15
drag, startPoint x: 624, startPoint y: 154, endPoint x: 538, endPoint y: 153, distance: 86.8
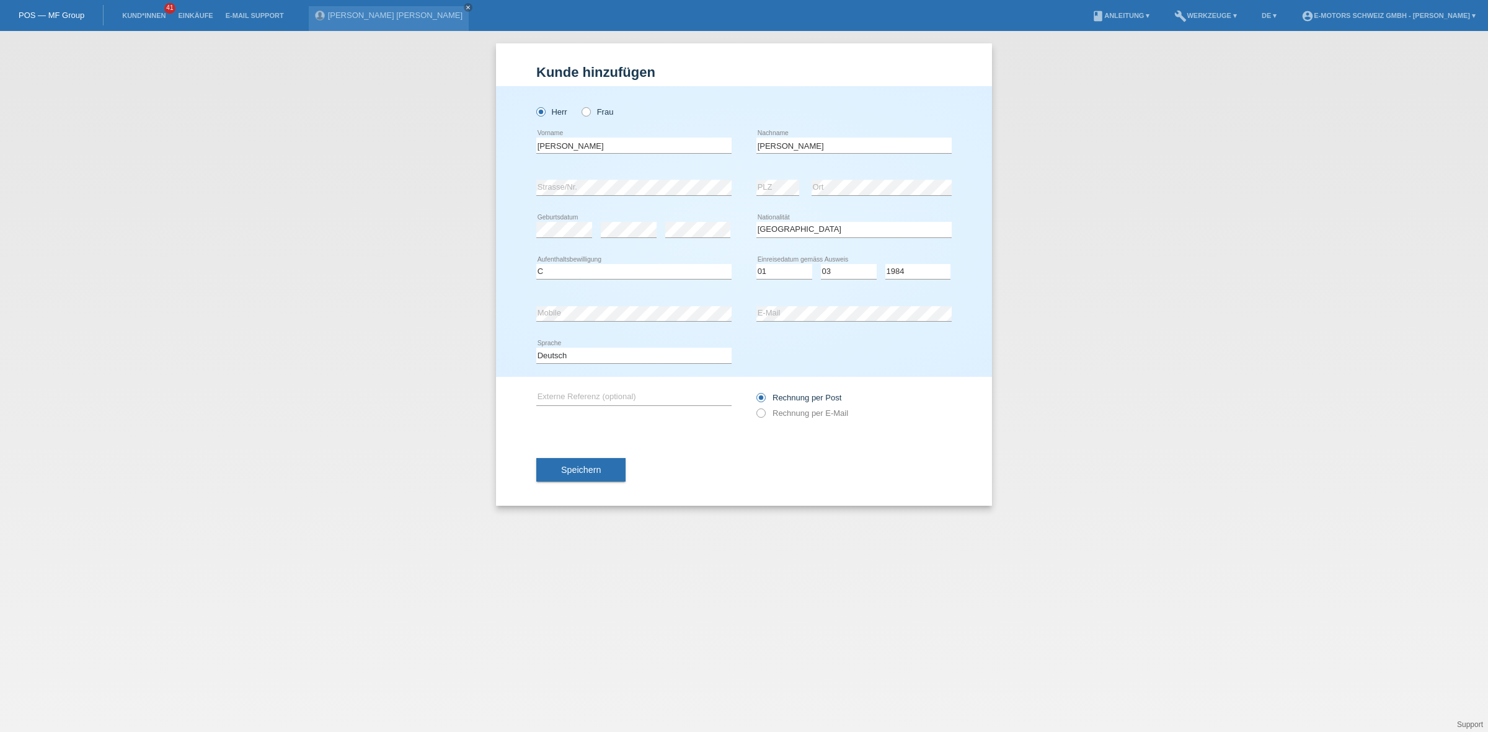
click at [538, 153] on div "Carmine error Vorname" at bounding box center [633, 146] width 195 height 42
drag, startPoint x: 602, startPoint y: 143, endPoint x: 466, endPoint y: 143, distance: 135.8
click at [466, 143] on div "Kund*in hinzufügen Kunde hinzufügen Kundin hinzufügen Herr Frau Carmine error V…" at bounding box center [744, 381] width 1488 height 701
click at [773, 195] on icon at bounding box center [777, 195] width 43 height 1
click at [776, 195] on icon at bounding box center [777, 195] width 43 height 1
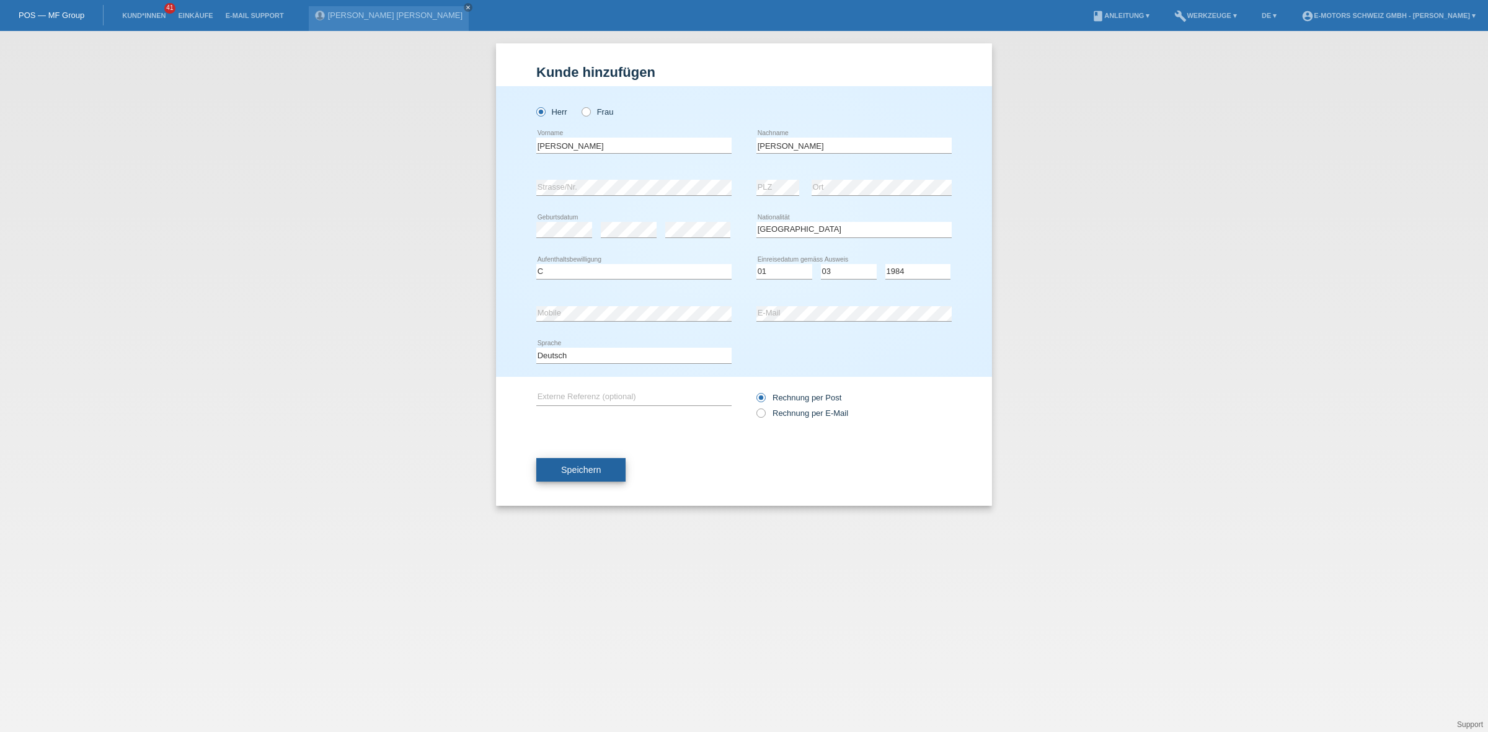
click at [578, 469] on span "Speichern" at bounding box center [581, 470] width 40 height 10
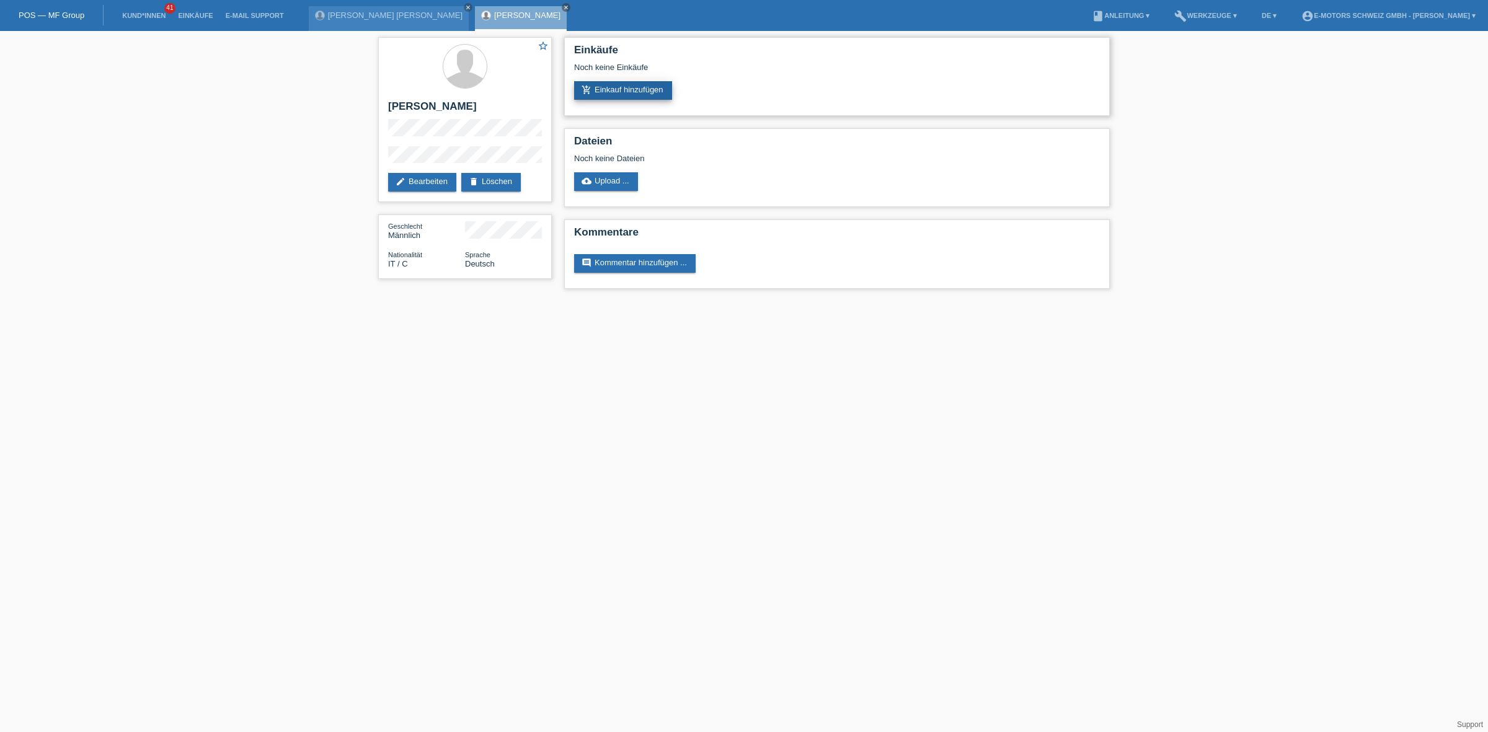
click at [584, 94] on link "add_shopping_cart Einkauf hinzufügen" at bounding box center [623, 90] width 98 height 19
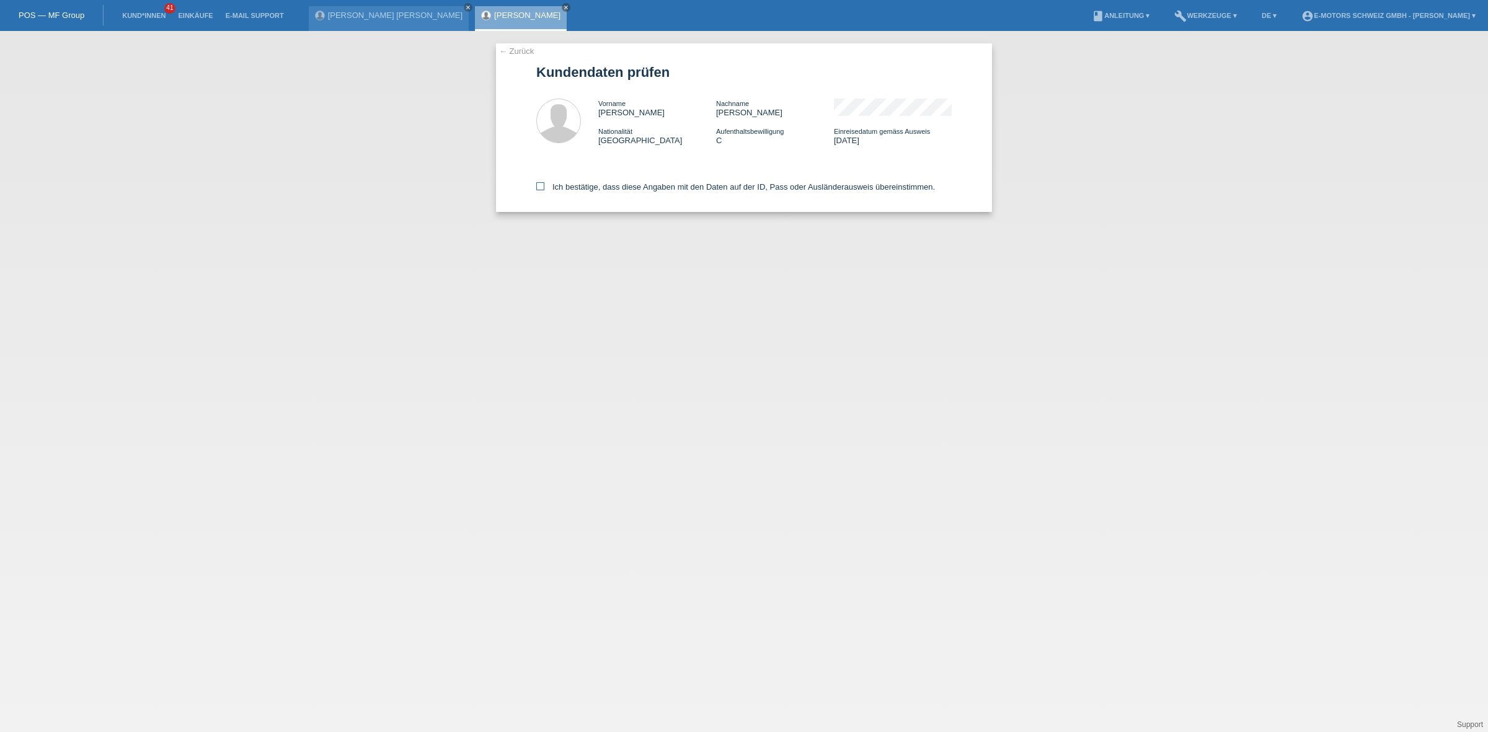
click at [565, 184] on label "Ich bestätige, dass diese Angaben mit den Daten auf der ID, Pass oder Ausländer…" at bounding box center [735, 186] width 399 height 9
click at [544, 184] on input "Ich bestätige, dass diese Angaben mit den Daten auf der ID, Pass oder Ausländer…" at bounding box center [540, 186] width 8 height 8
checkbox input "true"
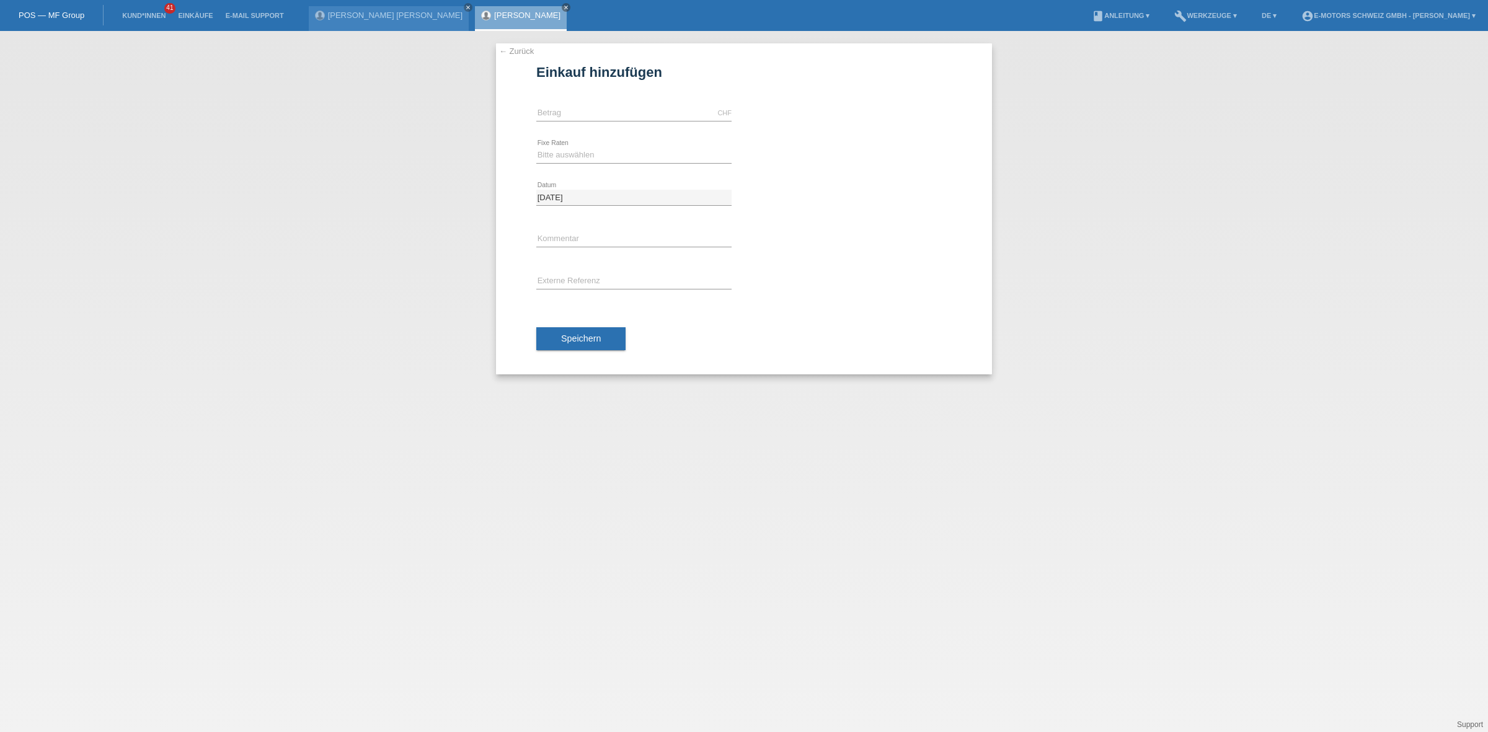
click at [575, 104] on div "CHF error [GEOGRAPHIC_DATA]" at bounding box center [633, 113] width 195 height 42
click at [577, 109] on input "text" at bounding box center [633, 113] width 195 height 16
type input "2890.00"
click at [549, 146] on div "Bitte auswählen 12 Raten 24 Raten 36 Raten 48 Raten error Fixe Raten" at bounding box center [633, 156] width 195 height 42
drag, startPoint x: 553, startPoint y: 155, endPoint x: 553, endPoint y: 162, distance: 6.8
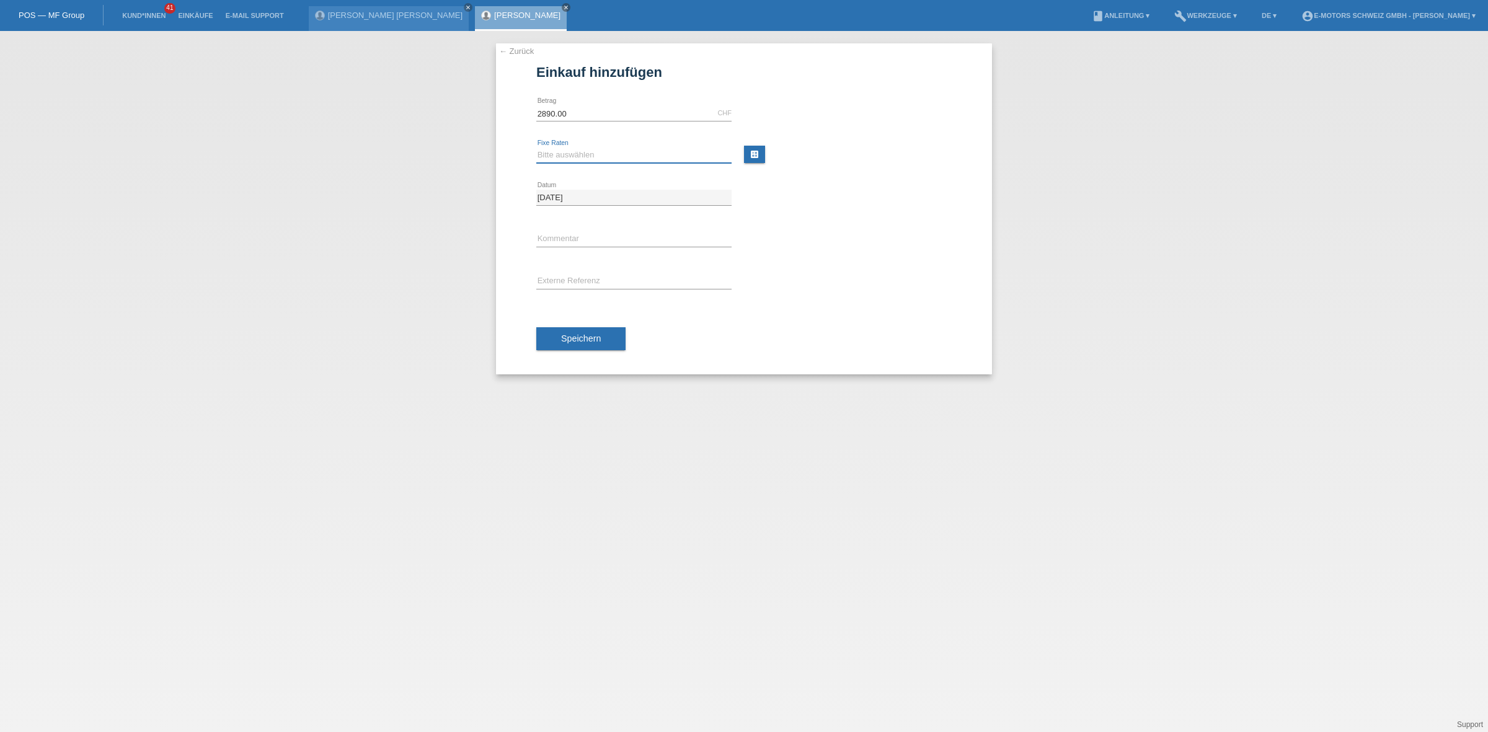
click at [553, 155] on select "Bitte auswählen 12 Raten 24 Raten 36 Raten 48 Raten" at bounding box center [633, 155] width 195 height 15
select select "214"
click at [536, 148] on select "Bitte auswählen 12 Raten 24 Raten 36 Raten 48 Raten" at bounding box center [633, 155] width 195 height 15
click at [575, 341] on span "Speichern" at bounding box center [581, 339] width 40 height 10
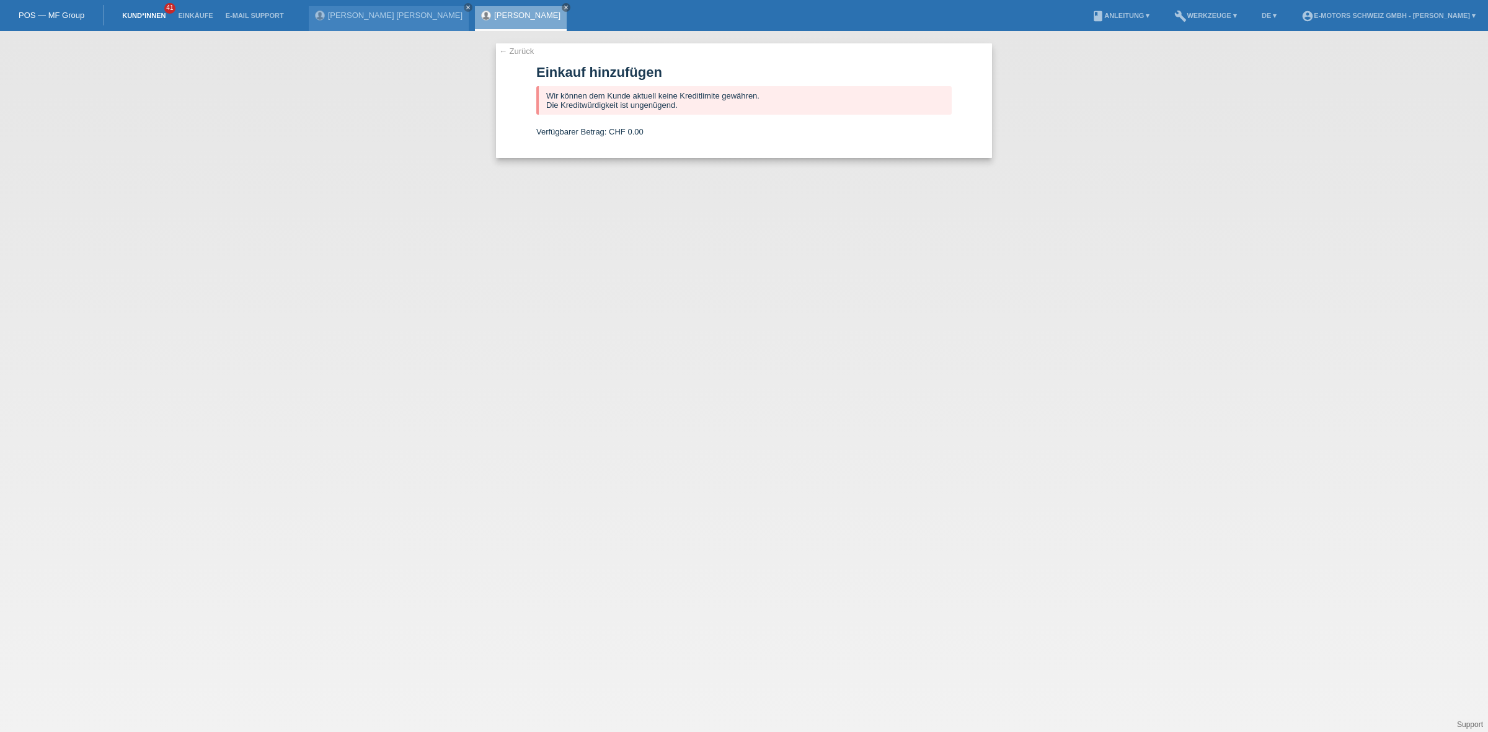
click at [155, 14] on link "Kund*innen" at bounding box center [144, 15] width 56 height 7
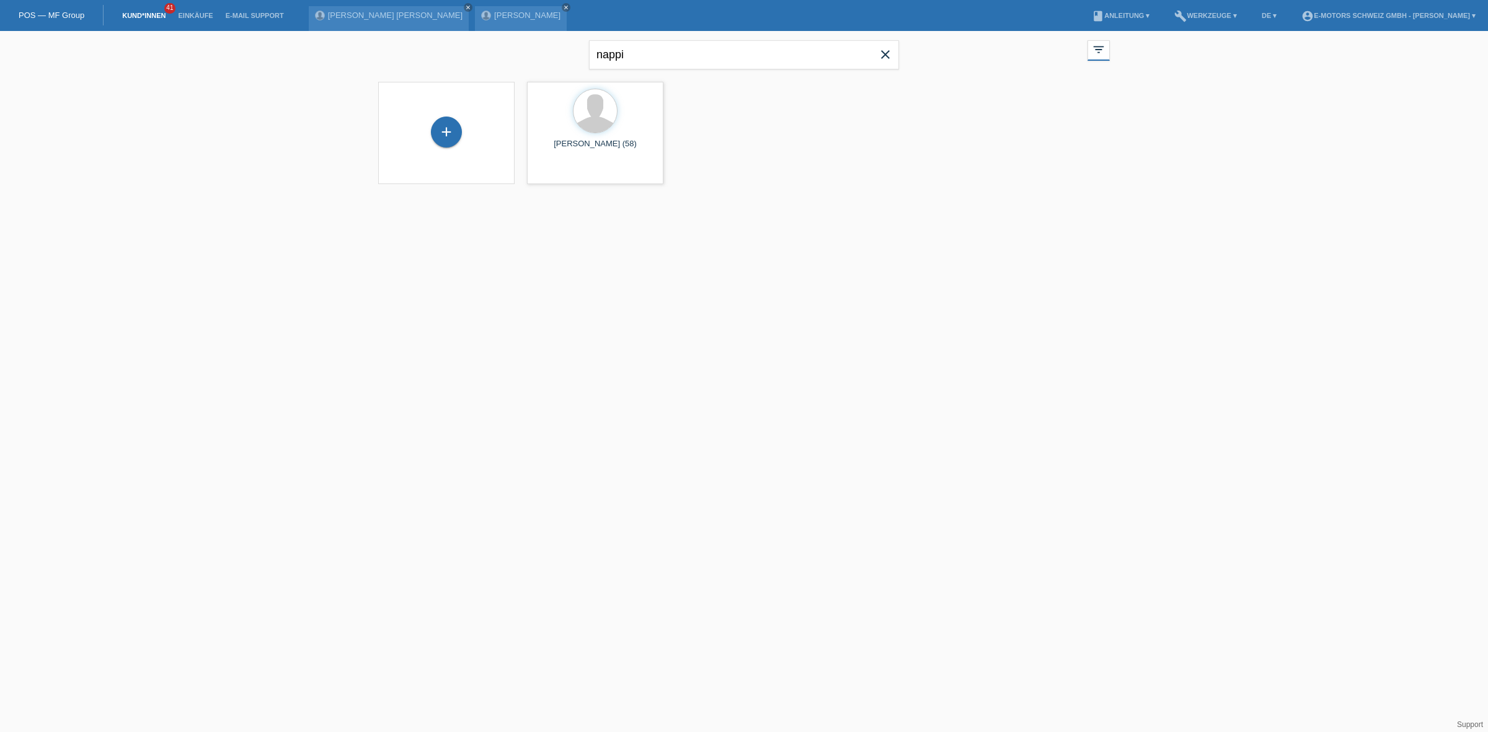
click at [887, 64] on span "close" at bounding box center [885, 56] width 25 height 19
click at [208, 14] on link "Einkäufe" at bounding box center [195, 15] width 47 height 7
click at [180, 14] on link "Einkäufe" at bounding box center [195, 15] width 47 height 7
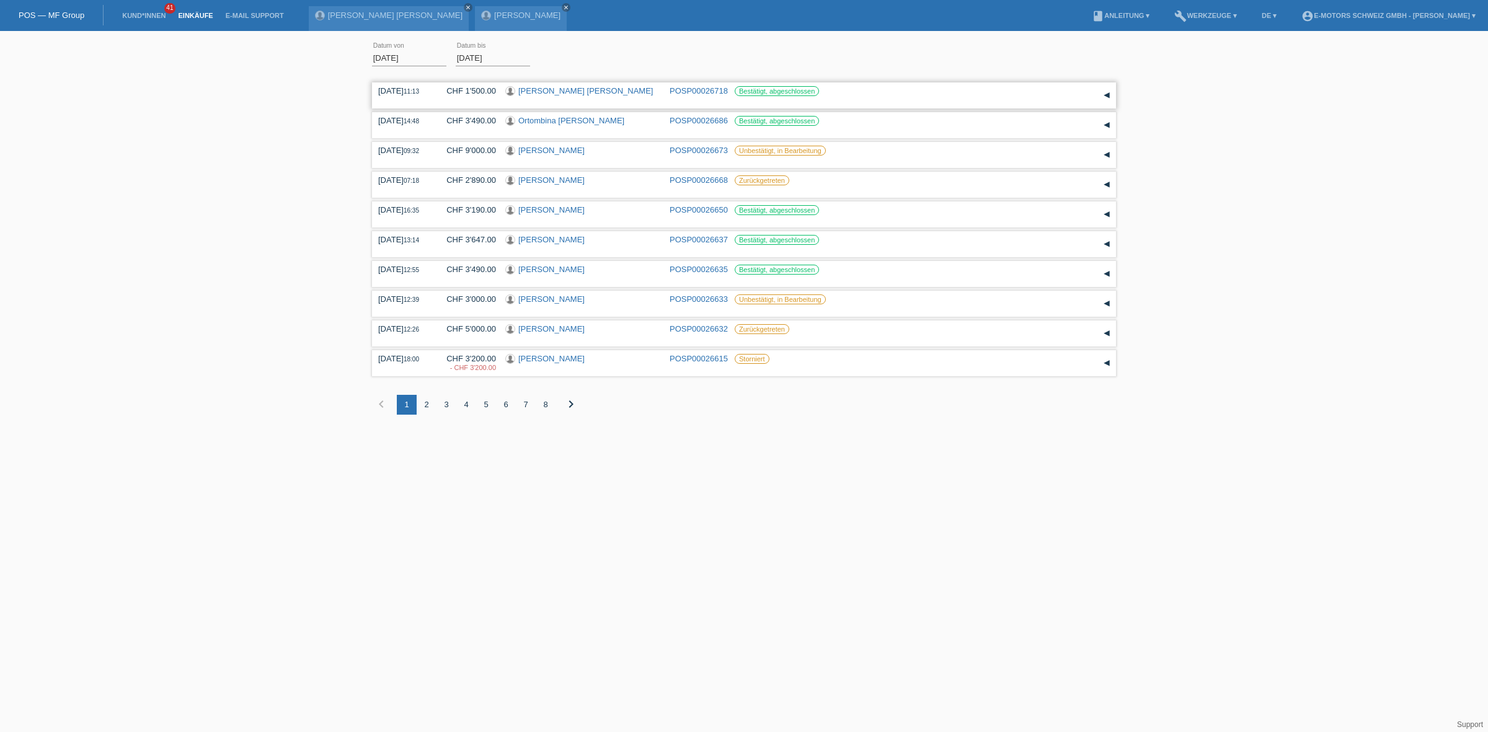
click at [565, 90] on link "[PERSON_NAME] [PERSON_NAME]" at bounding box center [585, 90] width 135 height 9
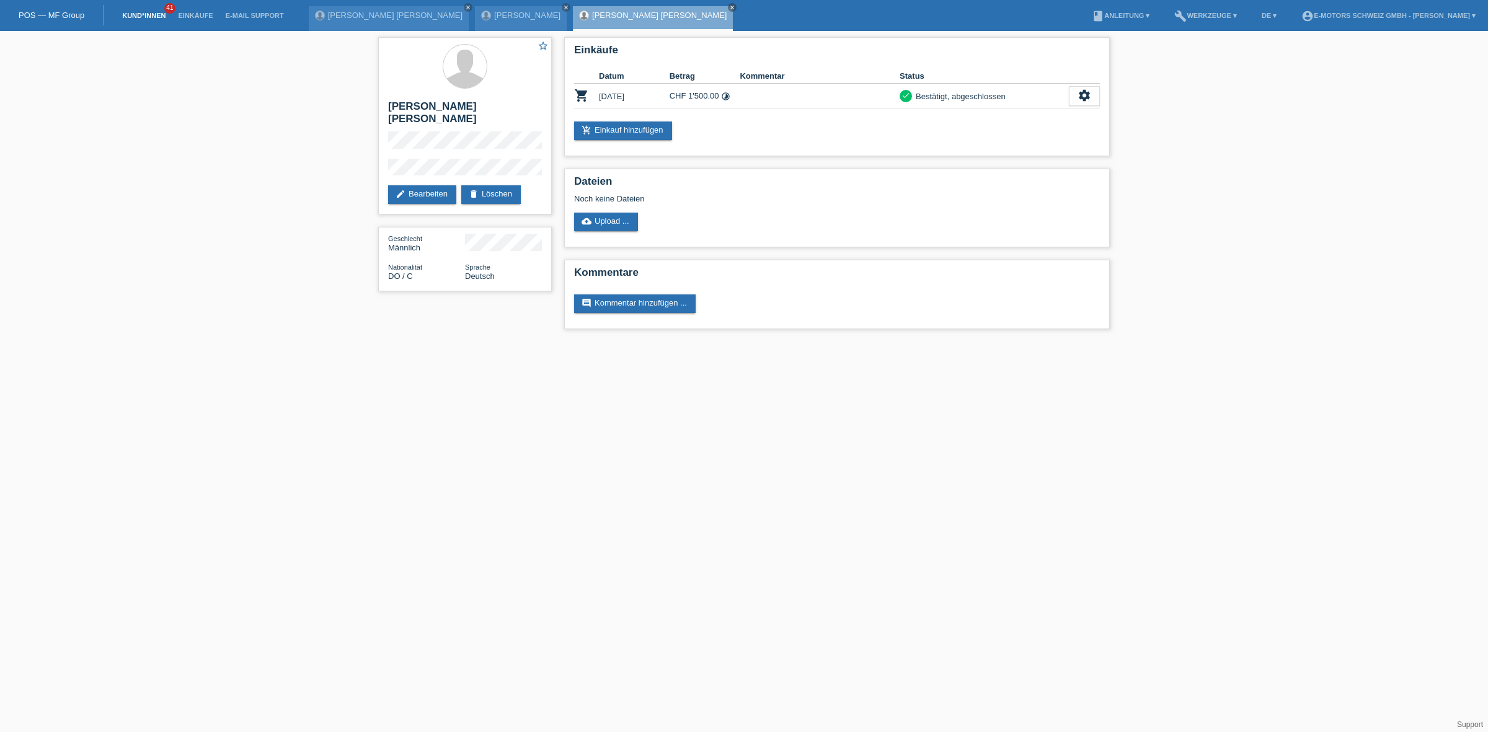
click at [132, 14] on link "Kund*innen" at bounding box center [144, 15] width 56 height 7
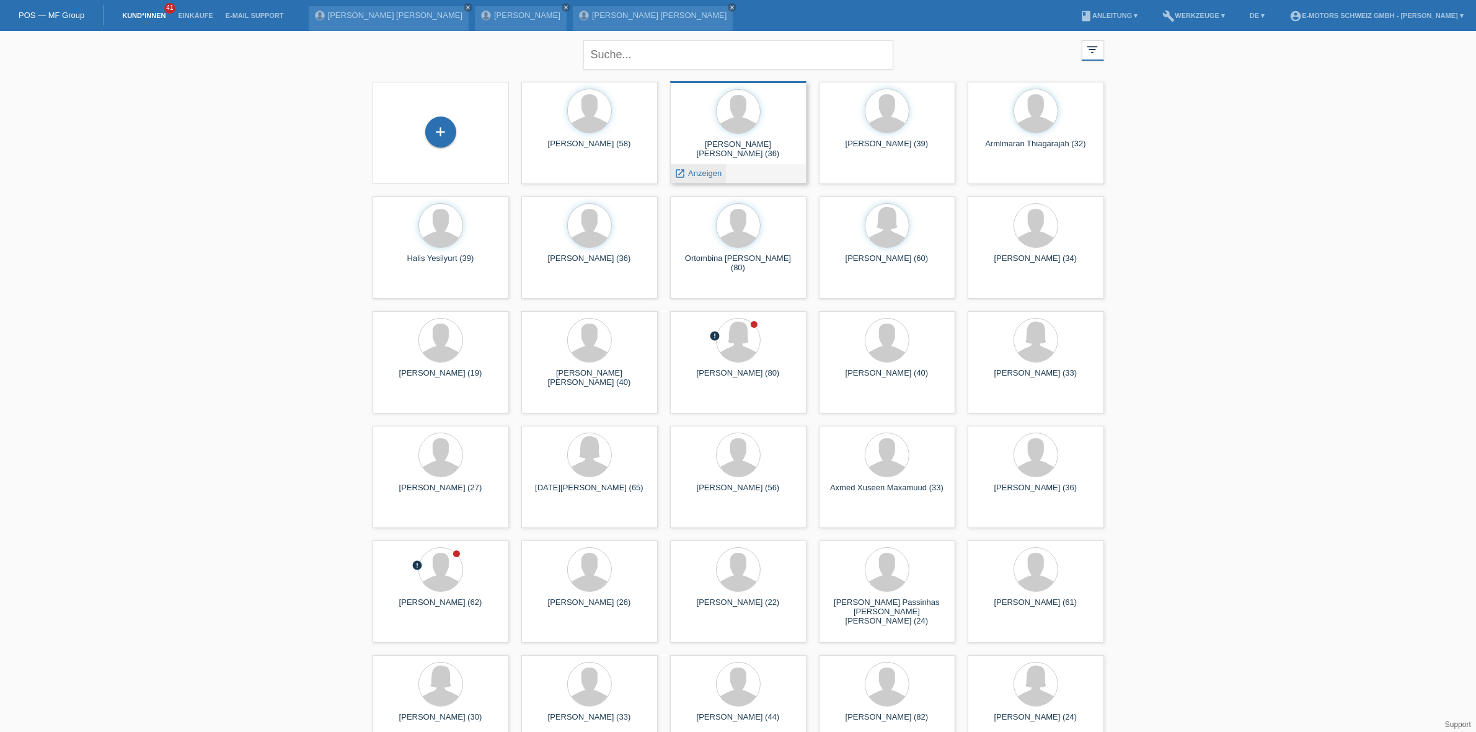
click at [709, 169] on span "Anzeigen" at bounding box center [704, 173] width 33 height 9
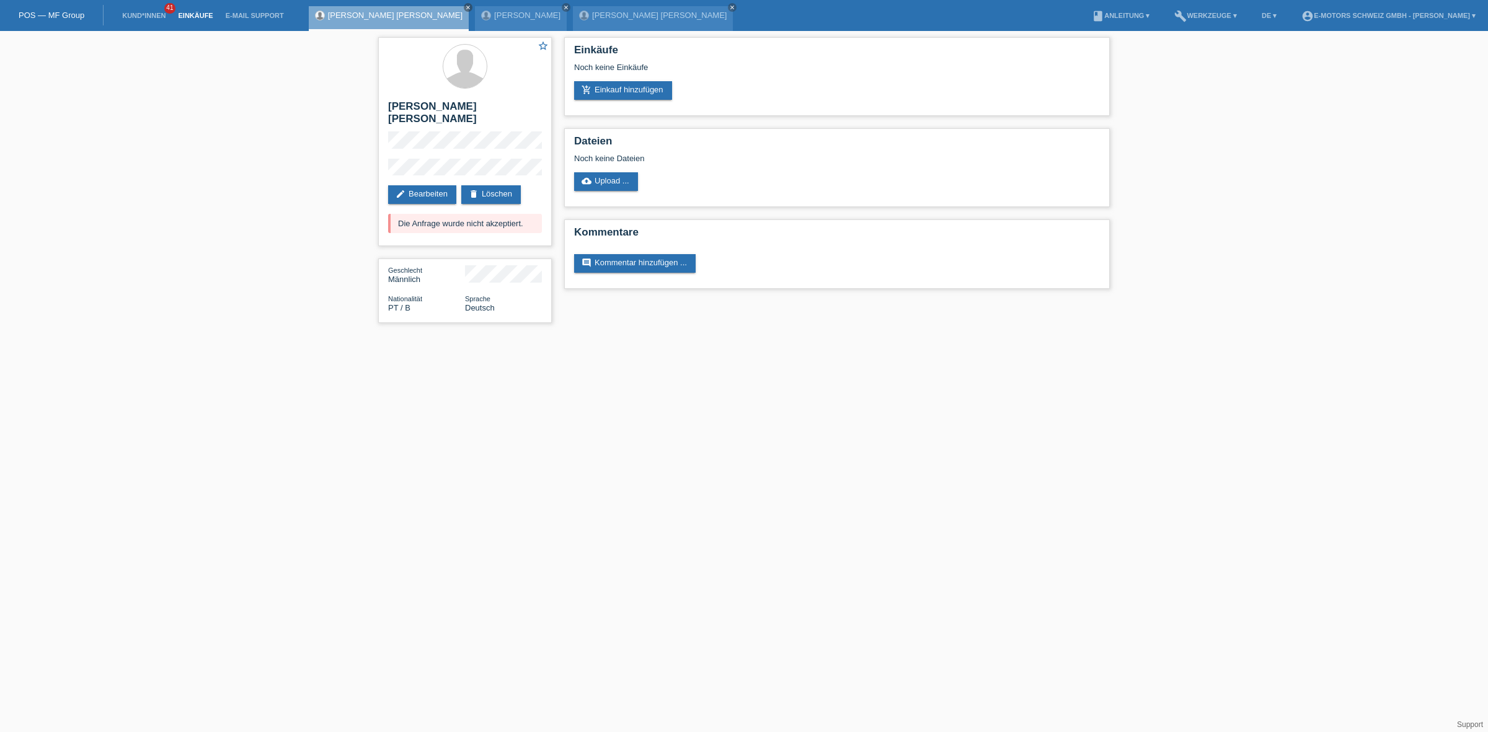
click at [216, 13] on link "Einkäufe" at bounding box center [195, 15] width 47 height 7
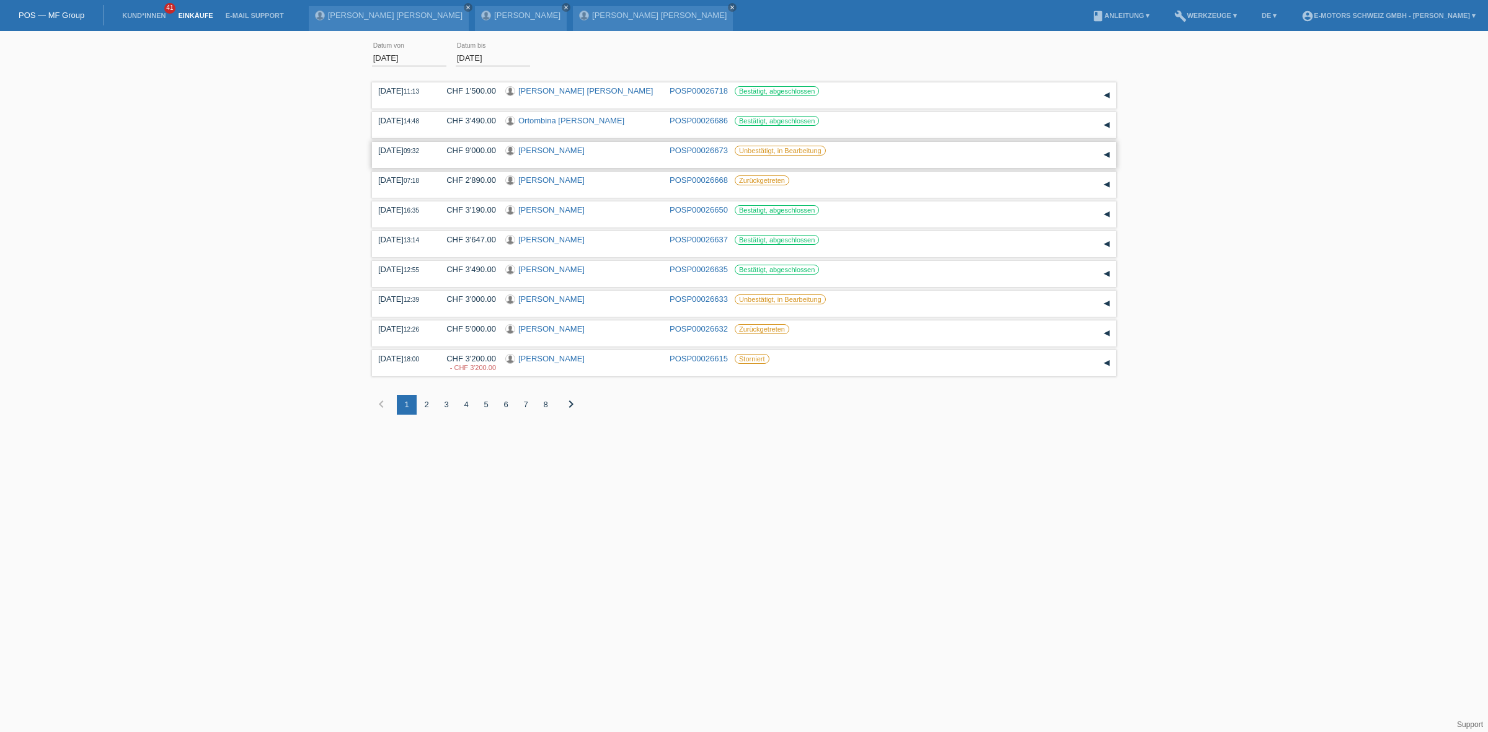
click at [558, 152] on link "[PERSON_NAME]" at bounding box center [551, 150] width 66 height 9
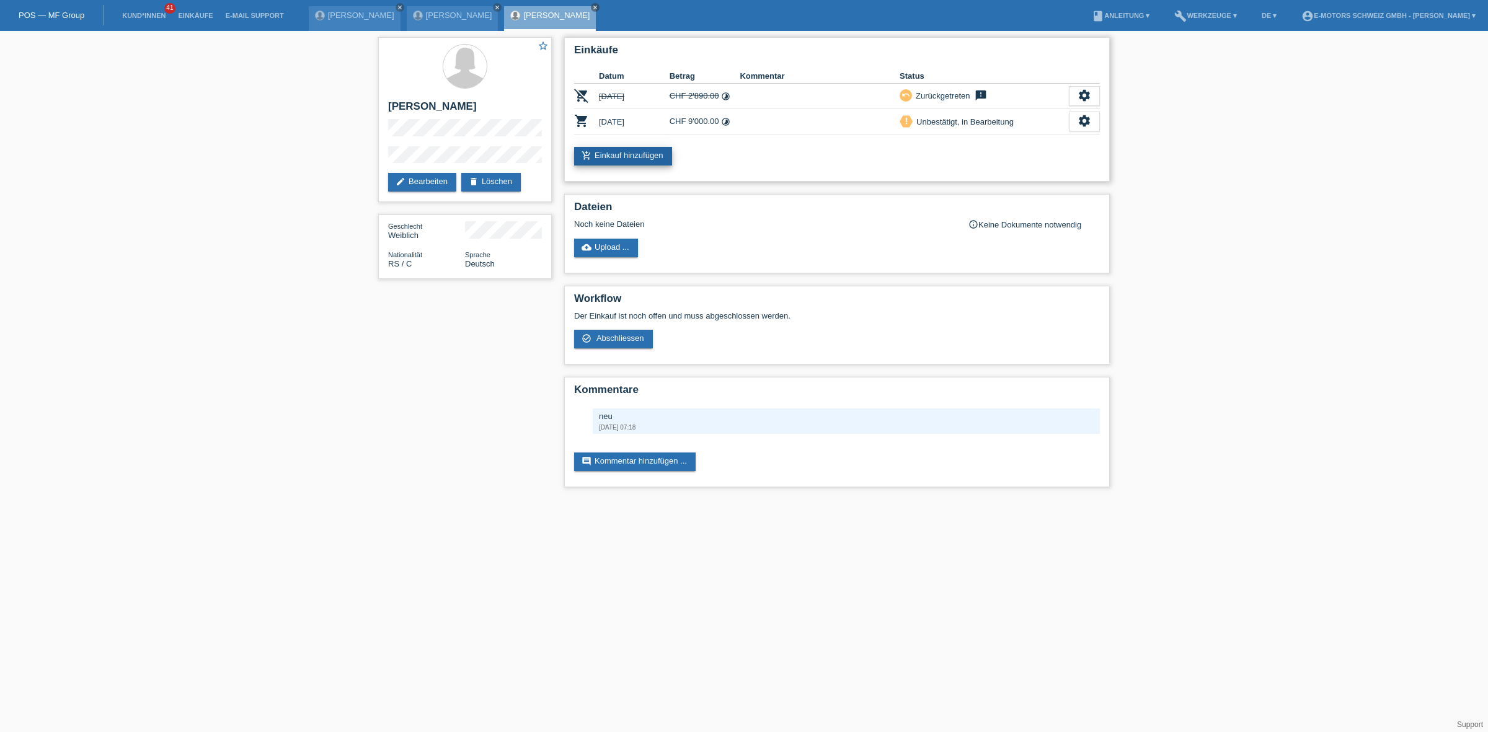
click at [603, 149] on link "add_shopping_cart Einkauf hinzufügen" at bounding box center [623, 156] width 98 height 19
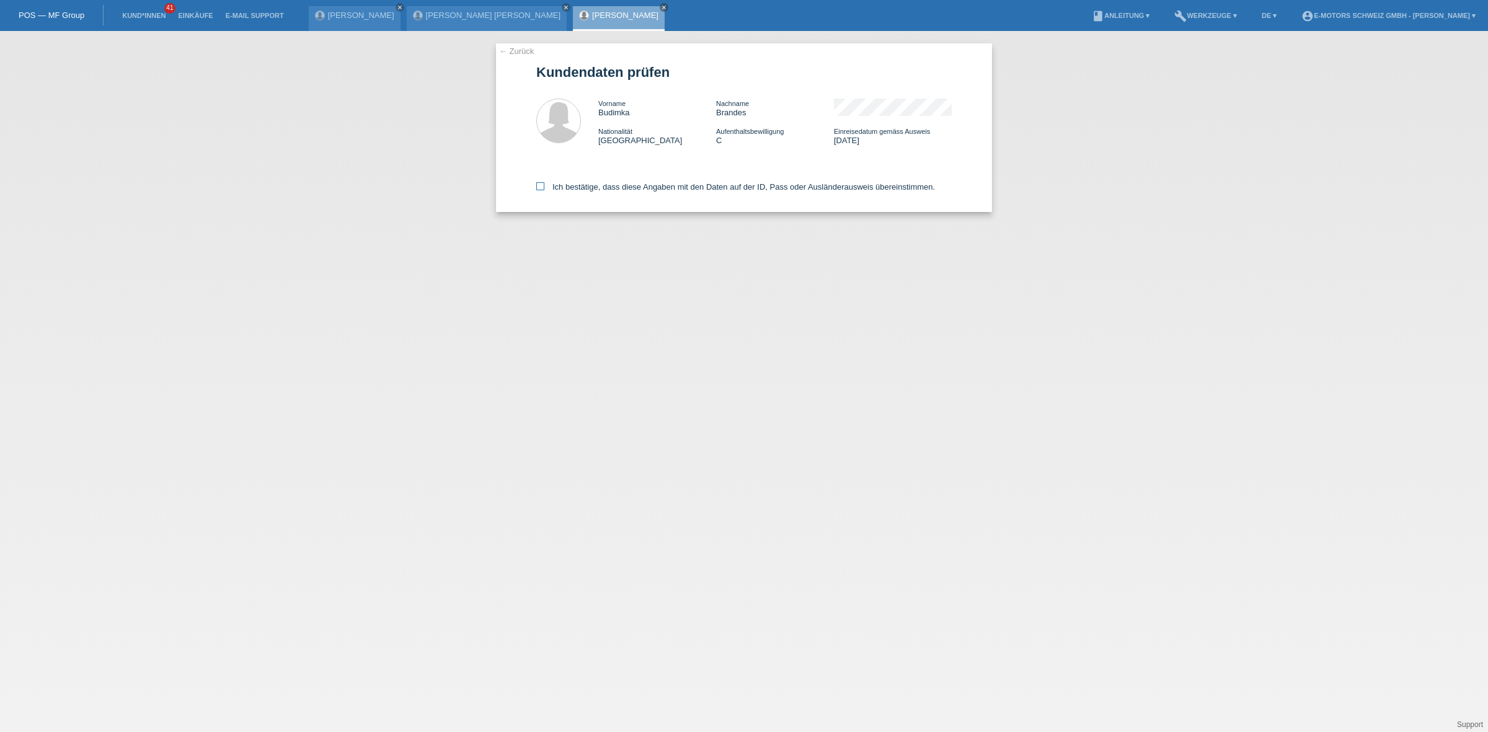
click at [647, 182] on label "Ich bestätige, dass diese Angaben mit den Daten auf der ID, Pass oder Ausländer…" at bounding box center [735, 186] width 399 height 9
click at [544, 182] on input "Ich bestätige, dass diese Angaben mit den Daten auf der ID, Pass oder Ausländer…" at bounding box center [540, 186] width 8 height 8
checkbox input "true"
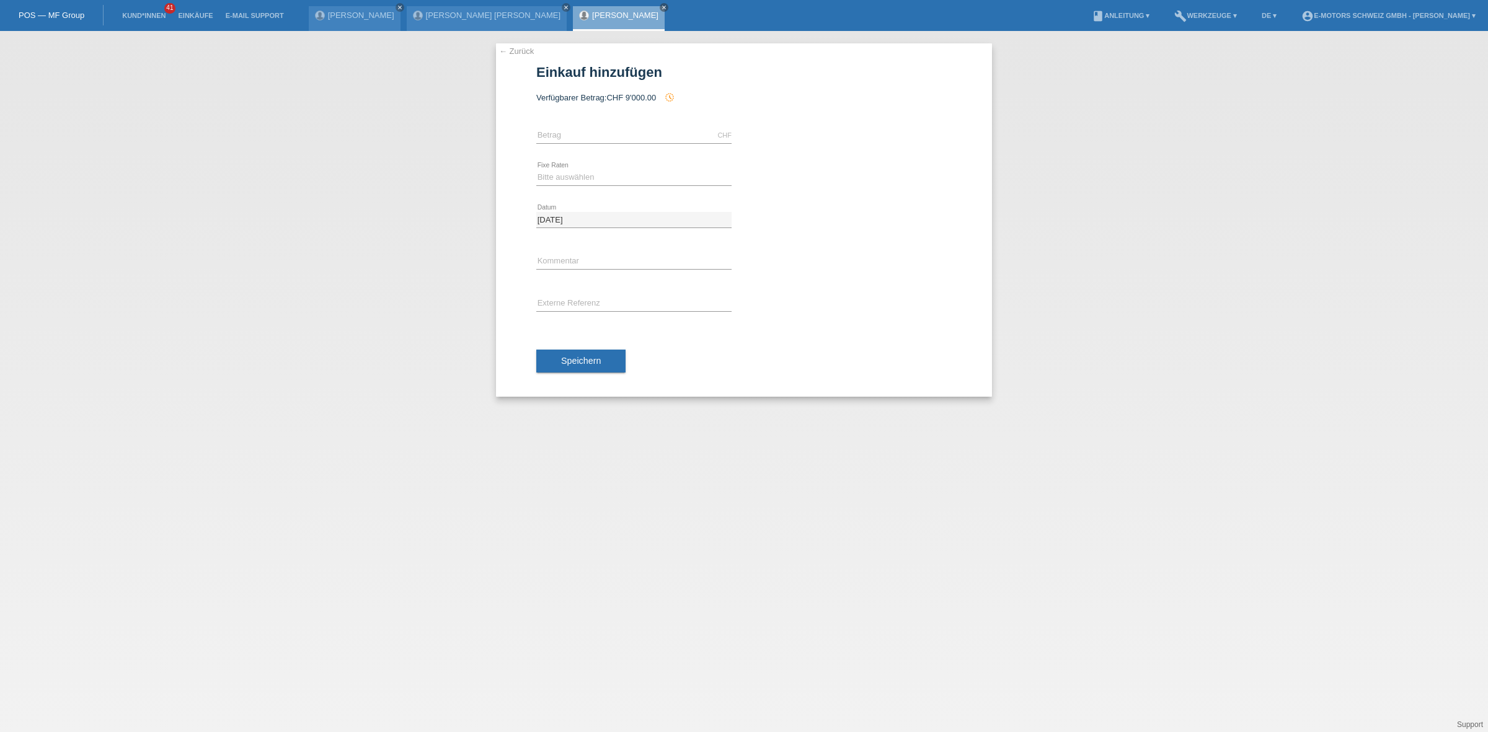
click at [592, 16] on link "[PERSON_NAME]" at bounding box center [625, 15] width 66 height 9
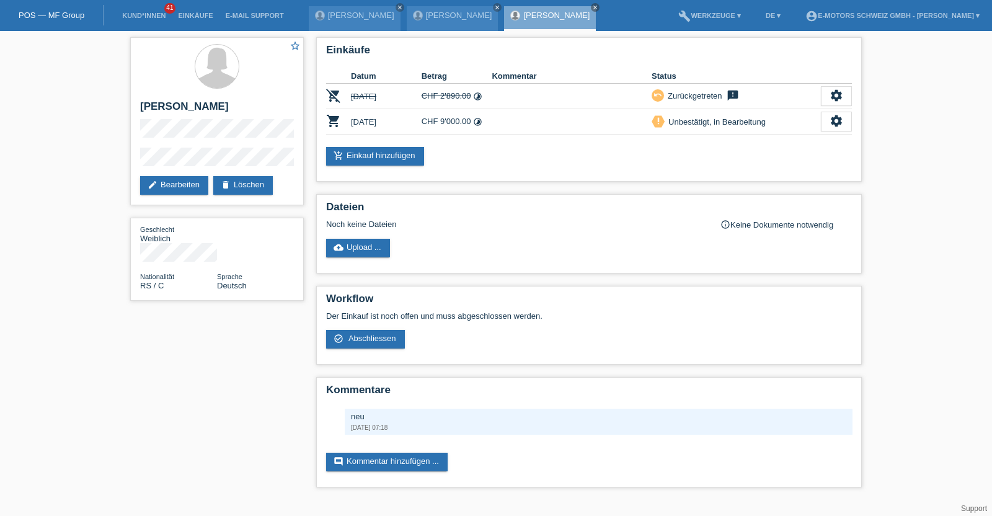
click at [200, 21] on li "Einkäufe" at bounding box center [195, 16] width 47 height 32
click at [205, 12] on link "Einkäufe" at bounding box center [195, 15] width 47 height 7
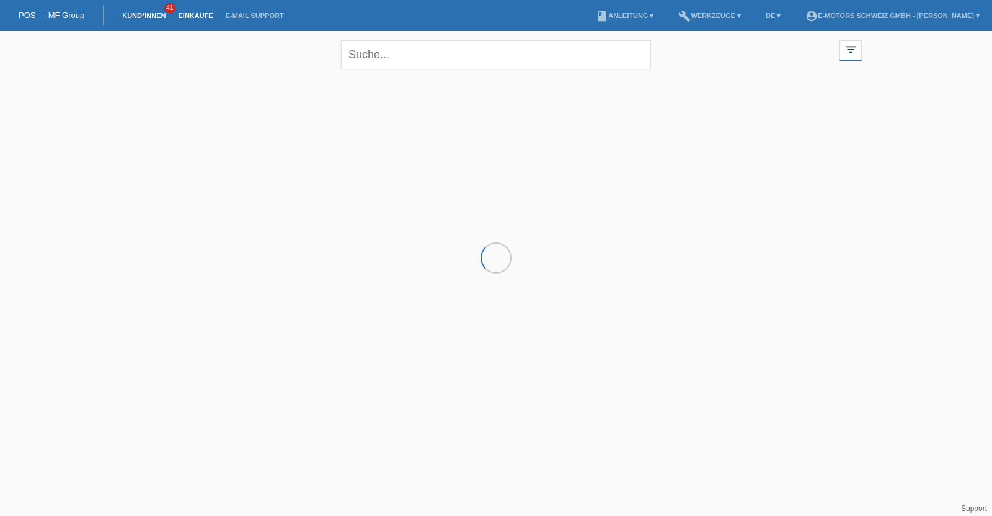
click at [202, 14] on link "Einkäufe" at bounding box center [195, 15] width 47 height 7
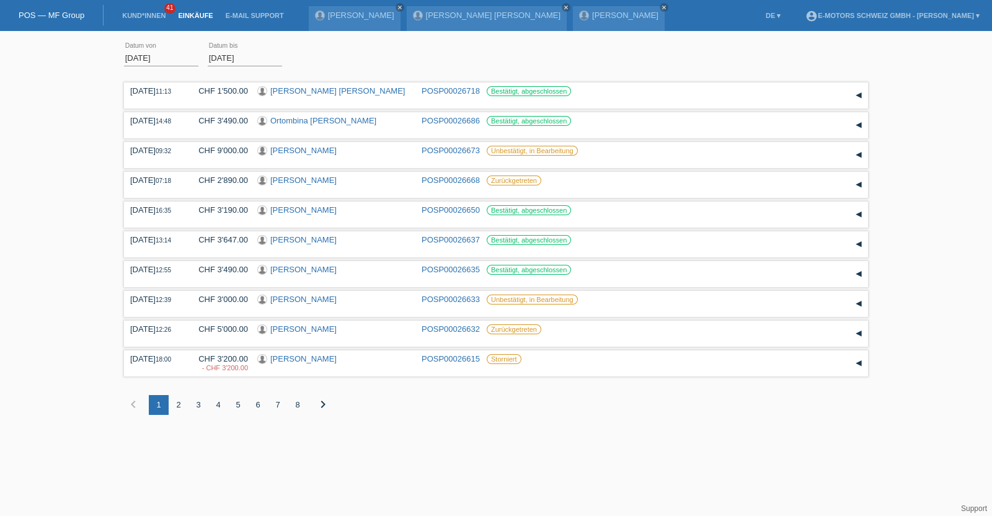
click at [178, 407] on div "2" at bounding box center [179, 405] width 20 height 20
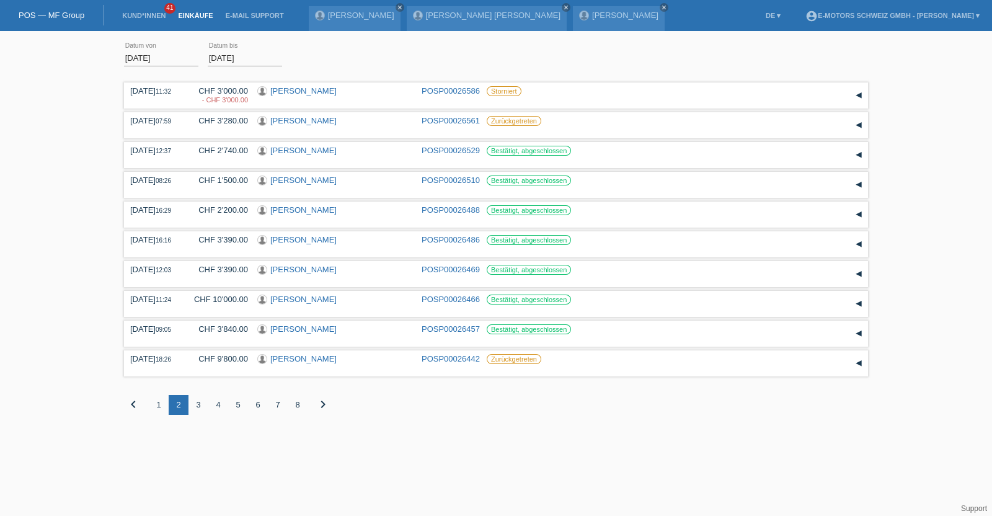
click at [154, 410] on div "1" at bounding box center [159, 405] width 20 height 20
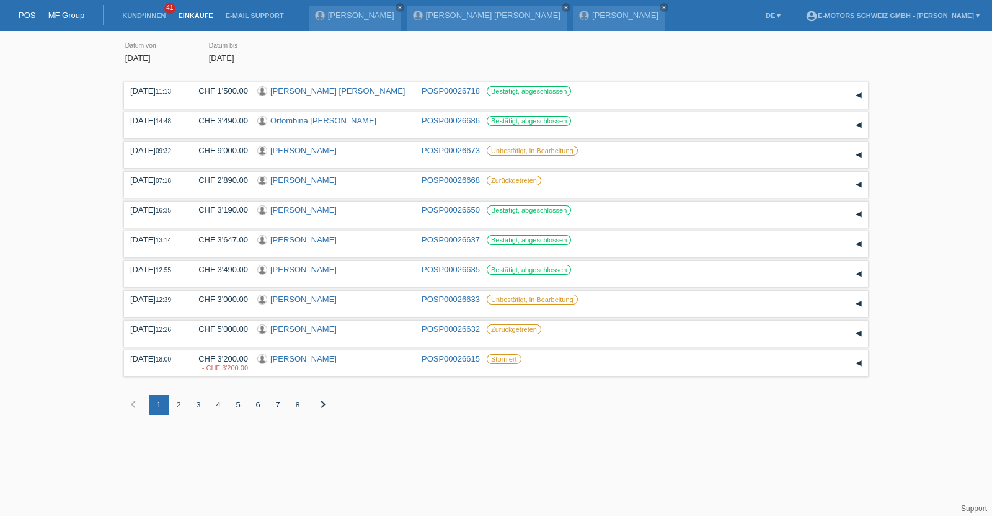
click at [175, 405] on div "2" at bounding box center [179, 405] width 20 height 20
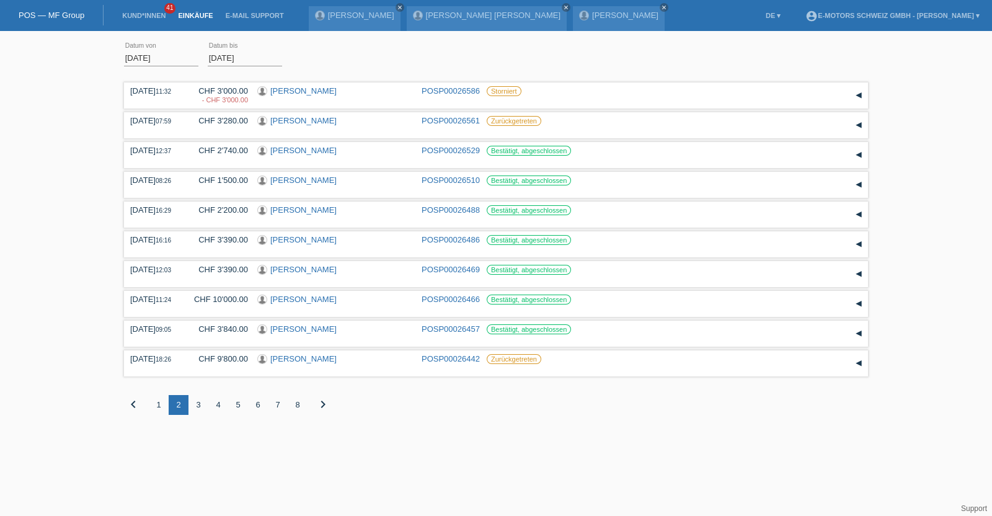
click at [198, 401] on div "3" at bounding box center [198, 405] width 20 height 20
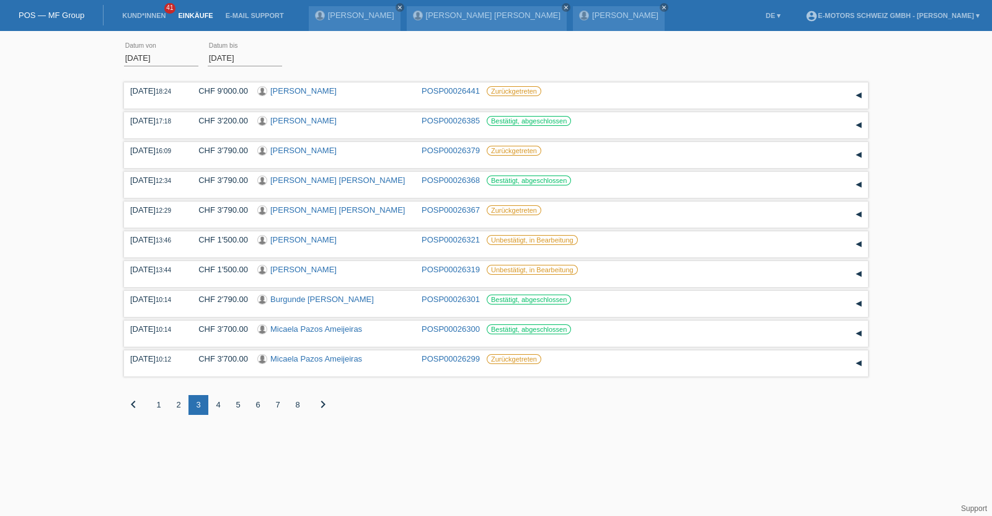
click at [217, 406] on div "4" at bounding box center [218, 405] width 20 height 20
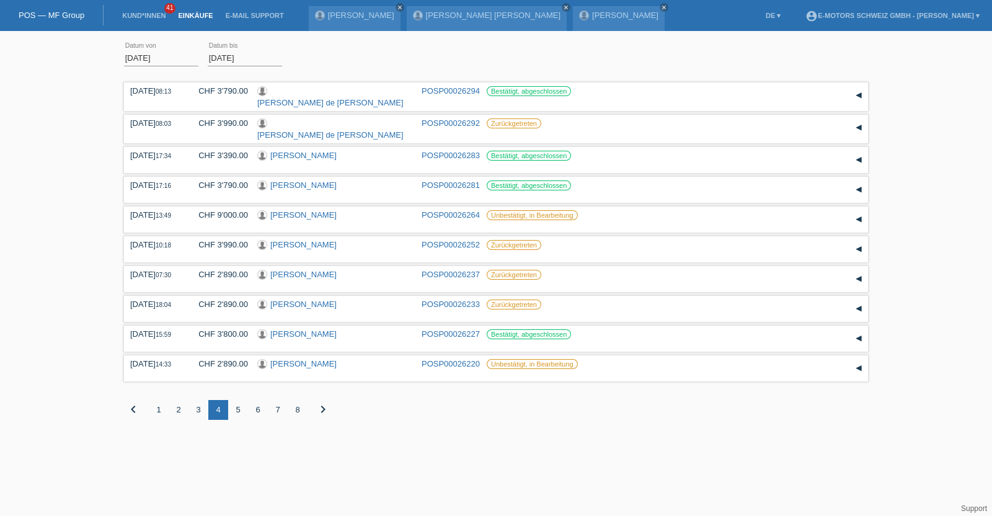
click at [162, 403] on div "1" at bounding box center [159, 410] width 20 height 20
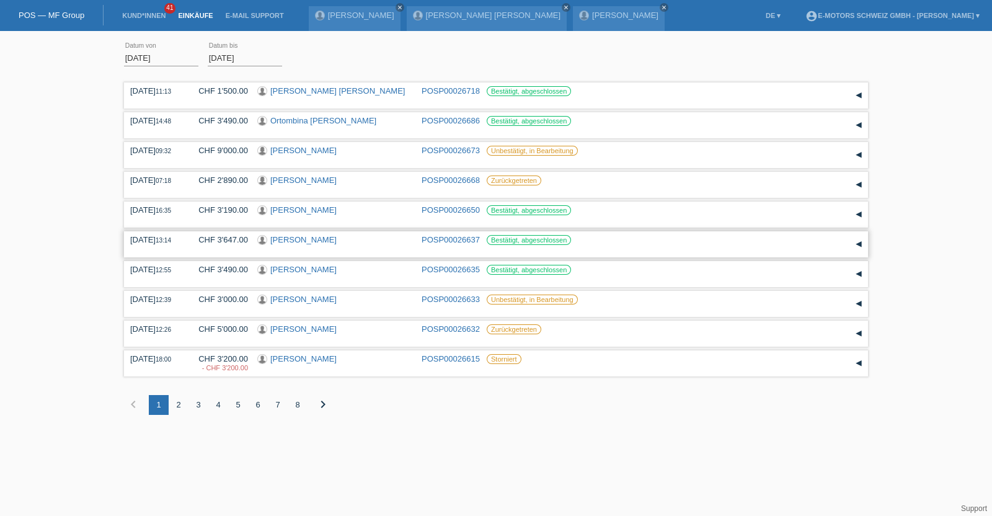
click at [296, 235] on link "[PERSON_NAME]" at bounding box center [303, 239] width 66 height 9
